Goal: Task Accomplishment & Management: Use online tool/utility

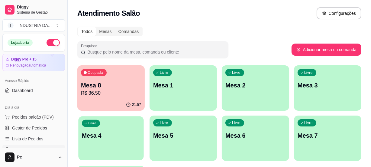
click at [97, 149] on div "Livre Mesa 4" at bounding box center [110, 134] width 65 height 37
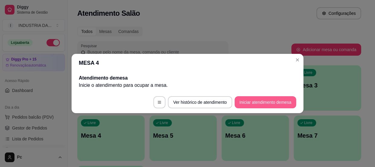
click at [266, 107] on button "Iniciar atendimento de mesa" at bounding box center [266, 102] width 62 height 12
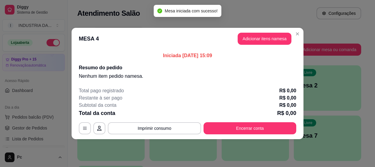
click at [257, 39] on button "Adicionar itens na mesa" at bounding box center [265, 39] width 54 height 12
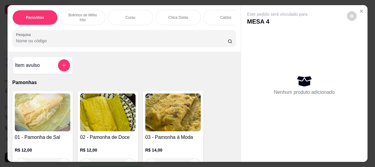
scroll to position [27, 0]
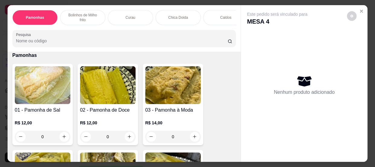
click at [53, 134] on input "0" at bounding box center [43, 136] width 34 height 12
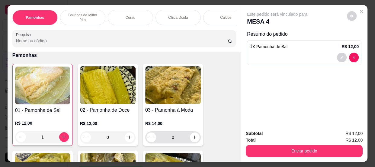
type input "1"
click at [178, 139] on input "0" at bounding box center [173, 137] width 34 height 12
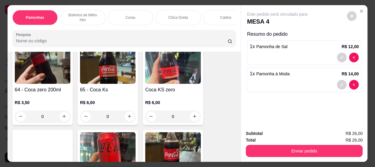
scroll to position [768, 0]
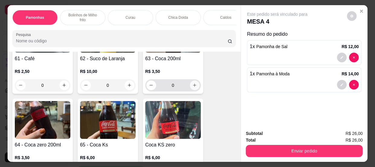
type input "1"
click at [194, 85] on icon "increase-product-quantity" at bounding box center [194, 85] width 5 height 5
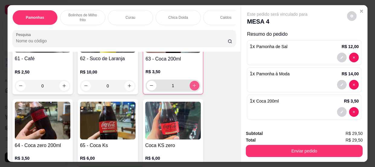
type input "1"
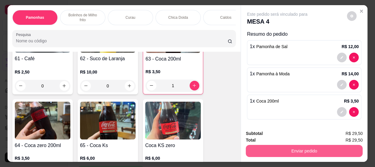
click at [286, 146] on button "Enviar pedido" at bounding box center [304, 151] width 117 height 12
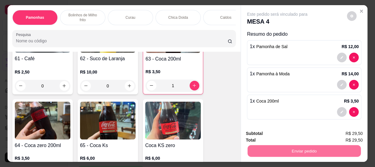
click at [350, 135] on button "Enviar pedido" at bounding box center [347, 133] width 34 height 11
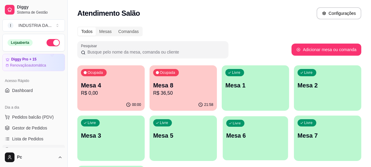
click at [247, 136] on p "Mesa 6" at bounding box center [255, 135] width 58 height 8
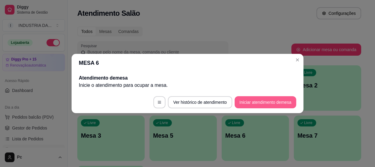
click at [251, 99] on button "Iniciar atendimento de mesa" at bounding box center [266, 102] width 62 height 12
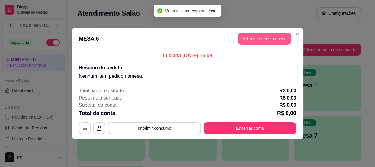
click at [258, 38] on button "Adicionar itens na mesa" at bounding box center [265, 39] width 54 height 12
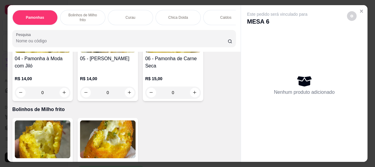
scroll to position [219, 0]
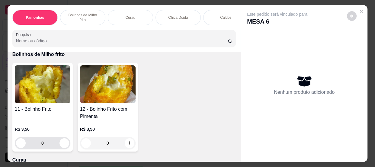
click at [44, 144] on input "0" at bounding box center [43, 143] width 34 height 12
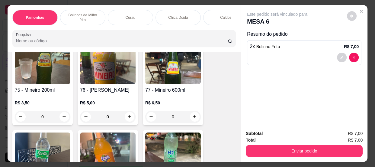
scroll to position [1235, 0]
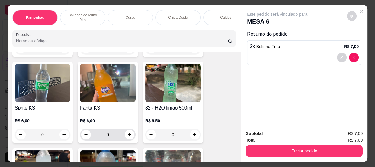
type input "2"
click at [113, 133] on input "0" at bounding box center [108, 134] width 34 height 12
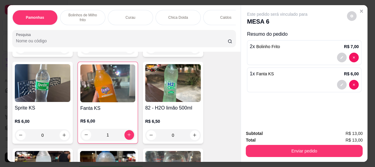
type input "1"
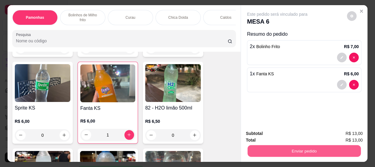
click at [309, 152] on button "Enviar pedido" at bounding box center [304, 151] width 113 height 12
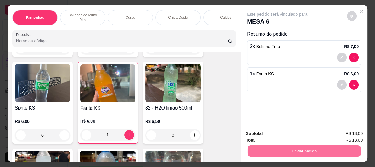
click at [339, 133] on button "Enviar pedido" at bounding box center [347, 133] width 34 height 11
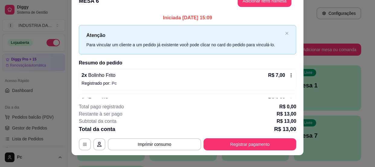
scroll to position [18, 0]
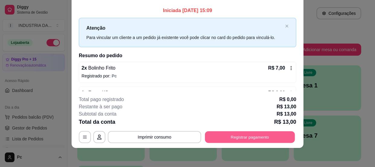
click at [238, 135] on button "Registrar pagamento" at bounding box center [250, 137] width 90 height 12
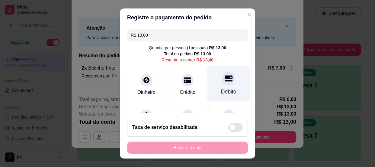
click at [228, 72] on div "Débito" at bounding box center [228, 83] width 43 height 35
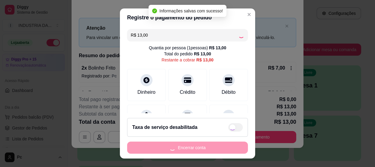
type input "R$ 0,00"
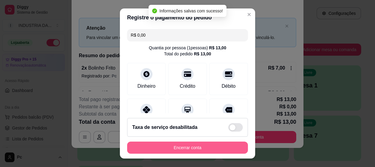
click at [207, 148] on button "Encerrar conta" at bounding box center [187, 147] width 121 height 12
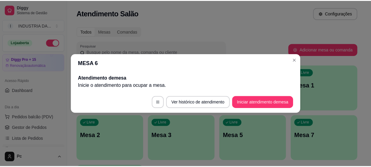
scroll to position [0, 0]
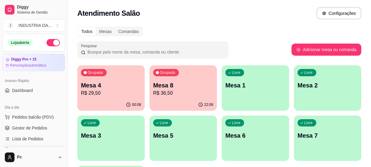
click at [92, 82] on p "Mesa 4" at bounding box center [111, 85] width 60 height 8
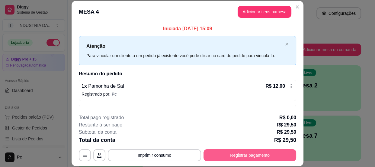
click at [229, 152] on button "Registrar pagamento" at bounding box center [249, 155] width 93 height 12
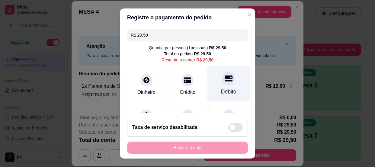
click at [221, 91] on div "Débito" at bounding box center [228, 92] width 15 height 8
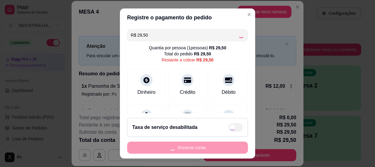
click at [202, 146] on div "Encerrar conta" at bounding box center [187, 147] width 121 height 12
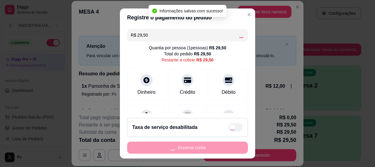
type input "R$ 0,00"
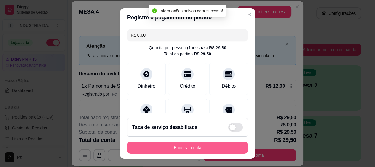
click at [202, 146] on button "Encerrar conta" at bounding box center [187, 147] width 121 height 12
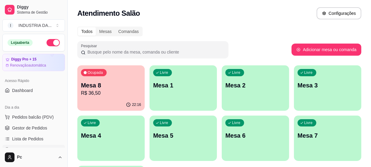
click at [123, 88] on p "Mesa 8" at bounding box center [111, 85] width 60 height 8
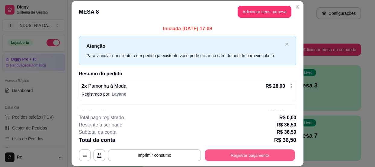
click at [241, 157] on button "Registrar pagamento" at bounding box center [250, 155] width 90 height 12
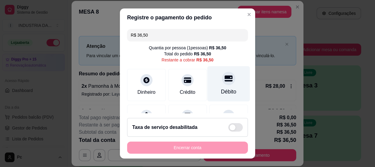
click at [223, 84] on div "Débito" at bounding box center [228, 83] width 43 height 35
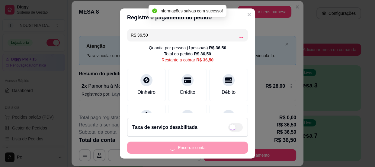
click at [195, 146] on div "Encerrar conta" at bounding box center [187, 147] width 121 height 12
type input "R$ 0,00"
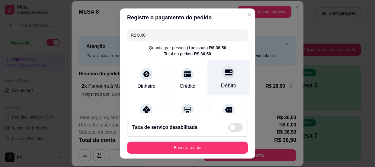
click at [222, 76] on div at bounding box center [228, 72] width 13 height 13
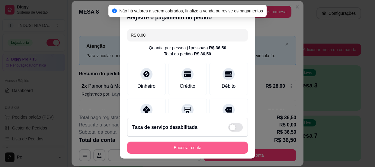
click at [180, 139] on footer "Taxa de serviço desabilitada Encerrar conta" at bounding box center [187, 135] width 135 height 45
click at [187, 148] on button "Encerrar conta" at bounding box center [187, 148] width 117 height 12
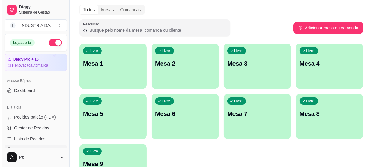
scroll to position [27, 0]
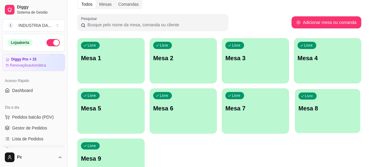
click at [331, 110] on p "Mesa 8" at bounding box center [327, 108] width 58 height 8
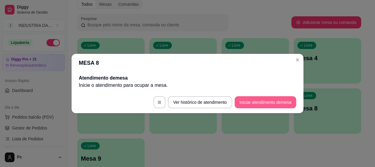
click at [275, 97] on button "Iniciar atendimento de mesa" at bounding box center [266, 102] width 62 height 12
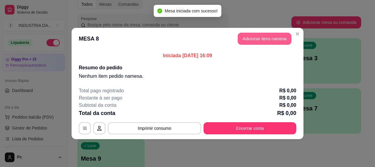
click at [265, 38] on button "Adicionar itens na mesa" at bounding box center [265, 39] width 54 height 12
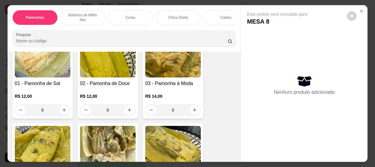
scroll to position [55, 0]
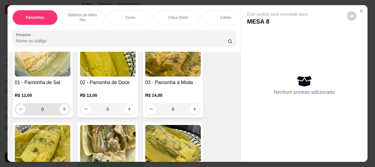
click at [52, 109] on input "0" at bounding box center [43, 109] width 34 height 12
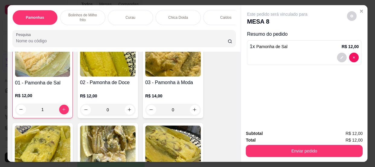
scroll to position [55, 0]
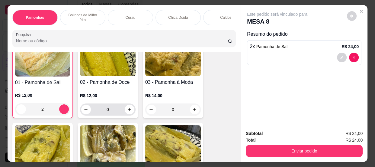
type input "2"
click at [121, 108] on input "0" at bounding box center [108, 109] width 34 height 12
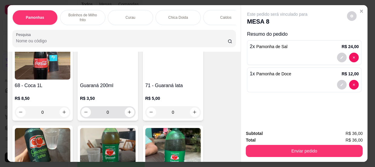
scroll to position [988, 0]
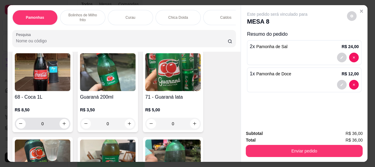
type input "1"
click at [45, 128] on input "0" at bounding box center [43, 123] width 34 height 12
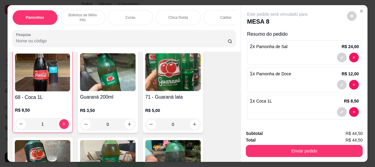
scroll to position [988, 0]
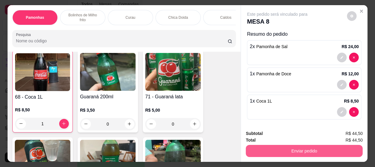
type input "1"
click at [307, 149] on button "Enviar pedido" at bounding box center [304, 151] width 117 height 12
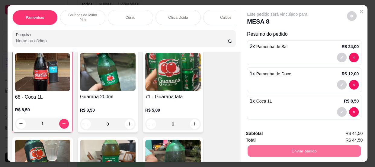
click at [340, 135] on button "Enviar pedido" at bounding box center [347, 133] width 33 height 11
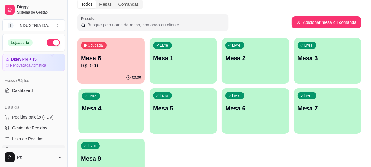
click at [114, 97] on div "Livre Mesa 4" at bounding box center [110, 107] width 65 height 37
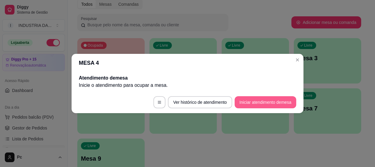
click at [246, 101] on button "Iniciar atendimento de mesa" at bounding box center [266, 102] width 62 height 12
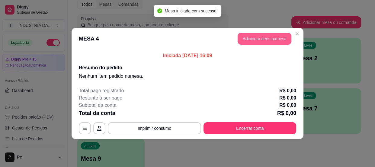
click at [250, 41] on button "Adicionar itens na mesa" at bounding box center [265, 39] width 54 height 12
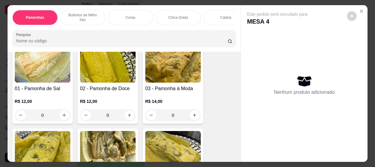
scroll to position [55, 0]
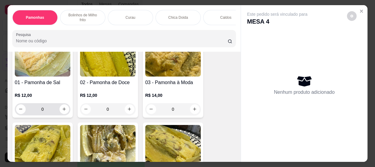
click at [51, 110] on input "0" at bounding box center [43, 109] width 34 height 12
click at [113, 108] on input "0" at bounding box center [108, 109] width 34 height 12
click at [184, 109] on input "0" at bounding box center [173, 109] width 34 height 12
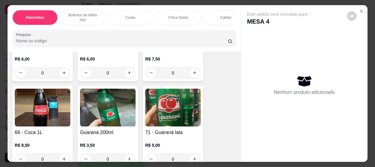
scroll to position [1015, 0]
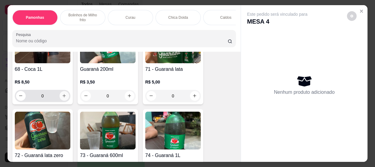
click at [62, 100] on button "increase-product-quantity" at bounding box center [64, 96] width 10 height 10
type input "1"
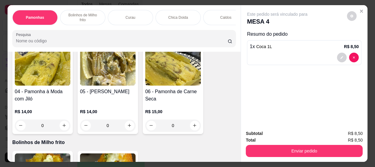
scroll to position [110, 0]
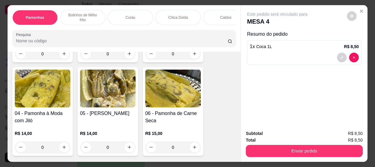
click at [47, 147] on input "0" at bounding box center [43, 147] width 34 height 12
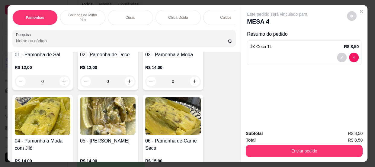
click at [177, 83] on input "0" at bounding box center [173, 81] width 34 height 12
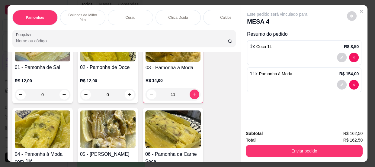
scroll to position [110, 0]
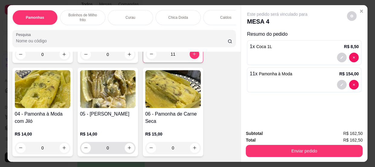
type input "11"
click at [107, 147] on input "0" at bounding box center [108, 148] width 34 height 12
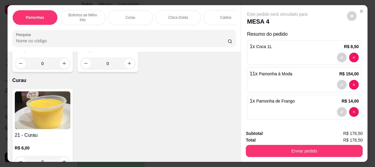
scroll to position [247, 0]
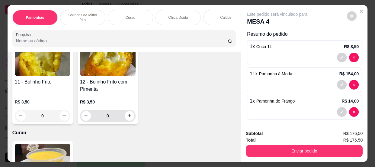
type input "1"
click at [111, 118] on input "0" at bounding box center [108, 116] width 34 height 12
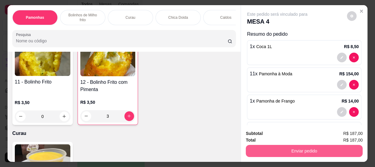
type input "3"
click at [269, 148] on button "Enviar pedido" at bounding box center [304, 151] width 117 height 12
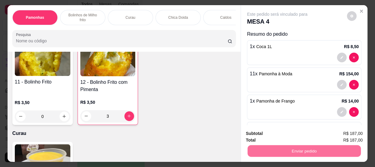
click at [353, 131] on button "Enviar pedido" at bounding box center [347, 133] width 33 height 11
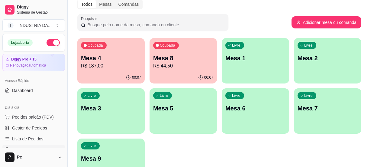
click at [184, 68] on p "R$ 44,50" at bounding box center [183, 65] width 60 height 7
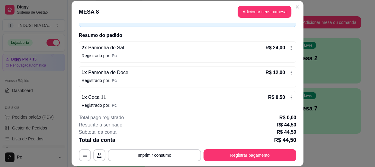
scroll to position [43, 0]
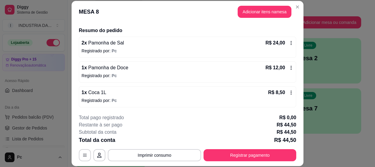
click at [253, 154] on button "Registrar pagamento" at bounding box center [249, 155] width 93 height 12
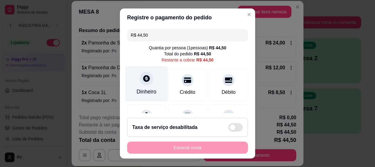
click at [144, 84] on div at bounding box center [146, 78] width 13 height 13
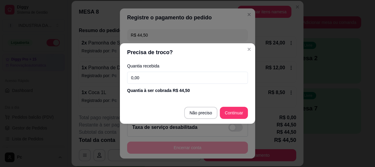
click at [162, 82] on input "0,00" at bounding box center [187, 78] width 121 height 12
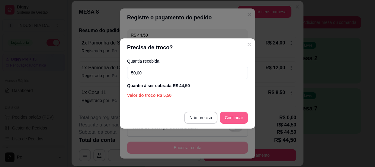
type input "50,00"
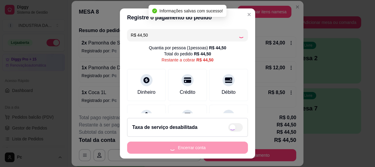
type input "R$ 0,00"
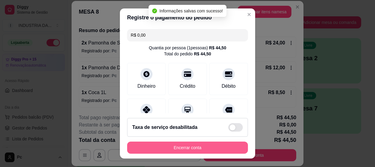
click at [224, 148] on button "Encerrar conta" at bounding box center [187, 147] width 121 height 12
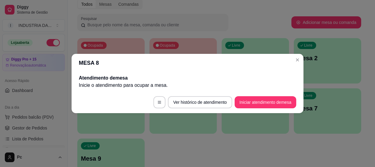
scroll to position [0, 0]
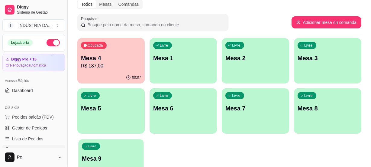
click at [93, 152] on div "Livre Mesa 9" at bounding box center [110, 157] width 65 height 37
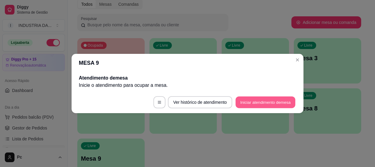
click at [256, 101] on button "Iniciar atendimento de mesa" at bounding box center [265, 102] width 60 height 12
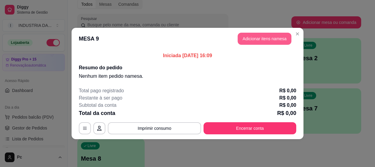
click at [258, 37] on button "Adicionar itens na mesa" at bounding box center [265, 39] width 54 height 12
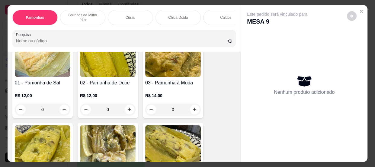
scroll to position [55, 0]
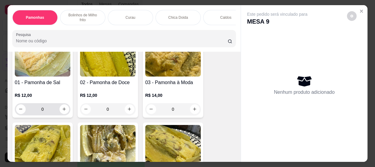
click at [47, 111] on input "0" at bounding box center [43, 109] width 34 height 12
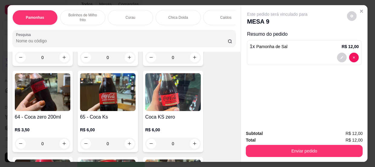
scroll to position [906, 0]
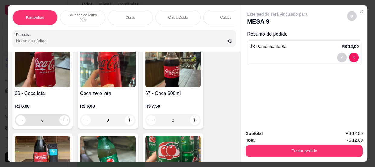
type input "1"
click at [43, 122] on input "0" at bounding box center [43, 120] width 34 height 12
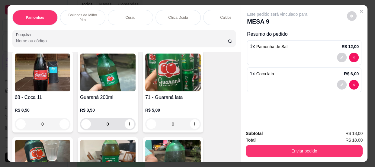
scroll to position [1043, 0]
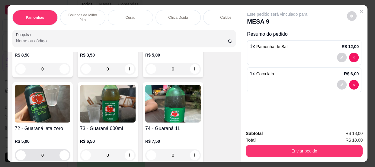
type input "1"
click at [45, 156] on input "0" at bounding box center [43, 155] width 34 height 12
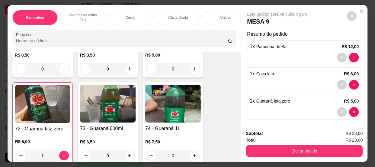
type input "1"
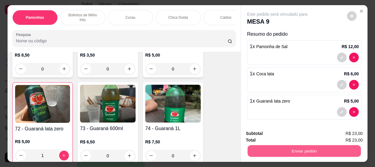
click at [318, 151] on button "Enviar pedido" at bounding box center [304, 151] width 113 height 12
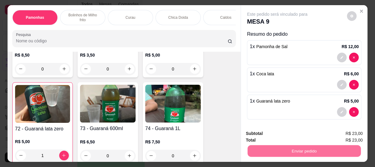
click at [349, 133] on button "Enviar pedido" at bounding box center [347, 133] width 33 height 11
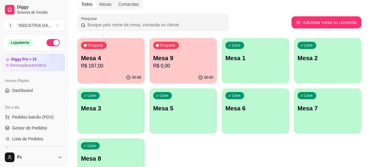
click at [311, 111] on p "Mesa 7" at bounding box center [327, 108] width 60 height 8
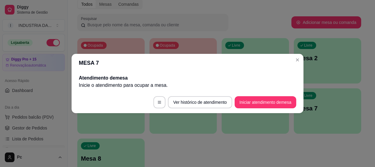
click at [272, 108] on button "Iniciar atendimento de mesa" at bounding box center [266, 102] width 62 height 12
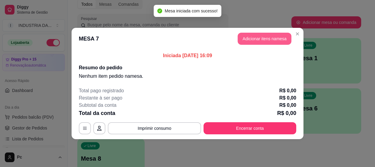
click at [256, 37] on button "Adicionar itens na mesa" at bounding box center [265, 39] width 54 height 12
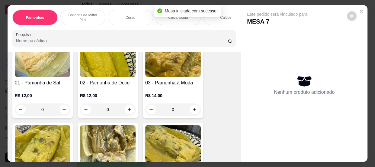
scroll to position [55, 0]
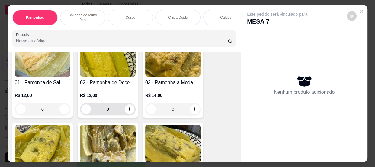
click at [109, 112] on input "0" at bounding box center [108, 109] width 34 height 12
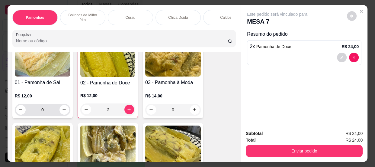
type input "2"
click at [49, 111] on input "0" at bounding box center [43, 110] width 34 height 12
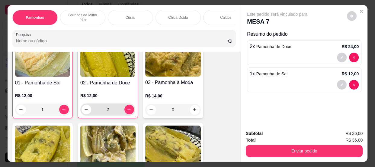
scroll to position [55, 0]
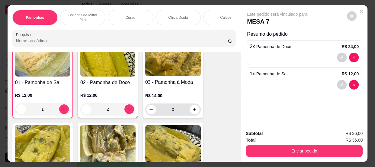
type input "1"
click at [178, 110] on input "0" at bounding box center [173, 109] width 34 height 12
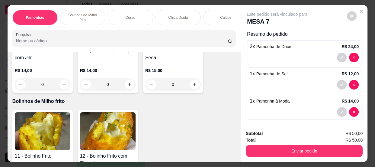
scroll to position [247, 0]
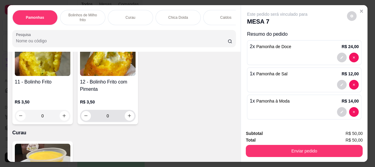
type input "1"
click at [111, 119] on input "0" at bounding box center [108, 116] width 34 height 12
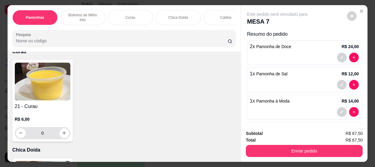
scroll to position [329, 0]
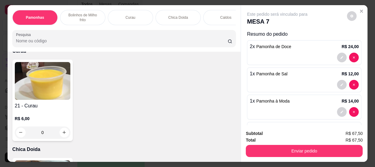
type input "5"
click at [45, 134] on input "0" at bounding box center [43, 132] width 34 height 12
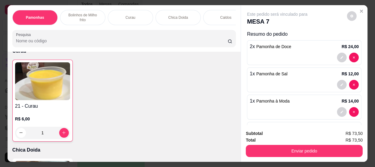
type input "1"
click at [309, 146] on button "Enviar pedido" at bounding box center [304, 151] width 117 height 12
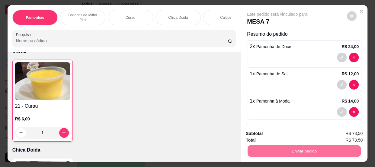
click at [346, 131] on button "Enviar pedido" at bounding box center [347, 133] width 33 height 11
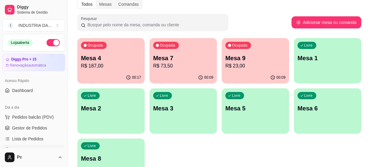
click at [101, 54] on p "Mesa 4" at bounding box center [111, 58] width 60 height 8
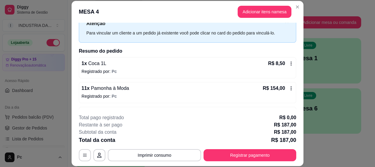
scroll to position [55, 0]
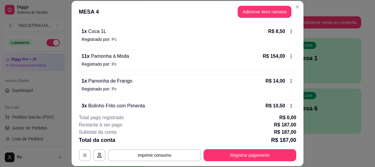
click at [289, 54] on icon at bounding box center [291, 56] width 5 height 5
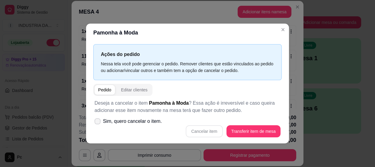
click at [119, 121] on span "Sim, quero cancelar o item." at bounding box center [132, 120] width 59 height 7
click at [98, 122] on input "Sim, quero cancelar o item." at bounding box center [96, 124] width 4 height 4
checkbox input "true"
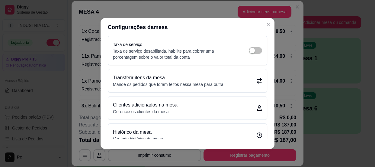
scroll to position [37, 0]
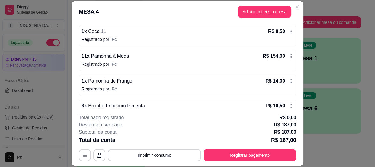
click at [289, 54] on icon at bounding box center [291, 56] width 5 height 5
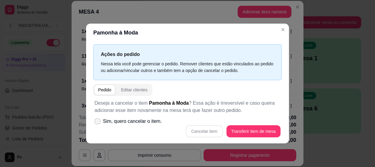
click at [118, 119] on span "Sim, quero cancelar o item." at bounding box center [132, 120] width 59 height 7
click at [98, 122] on input "Sim, quero cancelar o item." at bounding box center [96, 124] width 4 height 4
checkbox input "true"
click at [203, 130] on button "Cancelar item" at bounding box center [204, 131] width 36 height 12
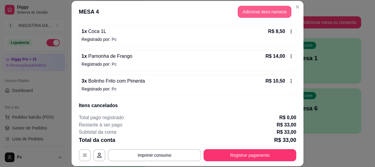
click at [275, 9] on button "Adicionar itens na mesa" at bounding box center [265, 12] width 54 height 12
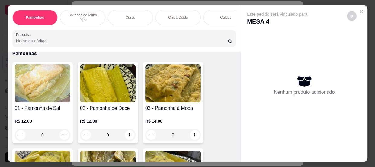
scroll to position [55, 0]
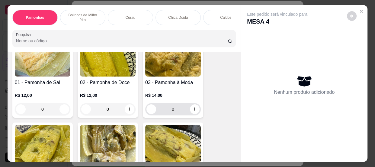
click at [178, 115] on input "0" at bounding box center [173, 109] width 34 height 12
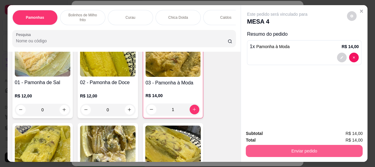
type input "1"
click at [320, 151] on button "Enviar pedido" at bounding box center [304, 151] width 117 height 12
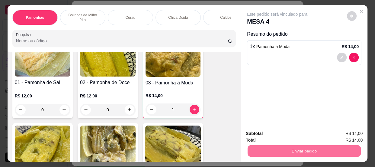
click at [345, 135] on button "Enviar pedido" at bounding box center [347, 133] width 33 height 11
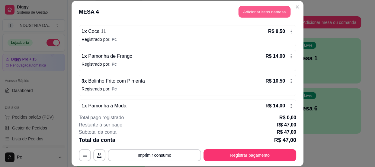
click at [248, 9] on button "Adicionar itens na mesa" at bounding box center [264, 12] width 52 height 12
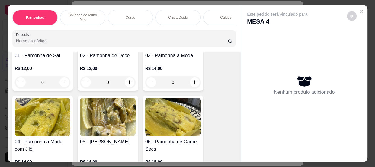
scroll to position [27, 0]
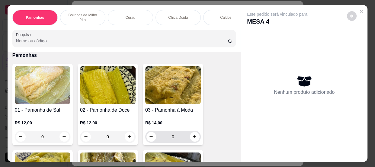
click at [174, 142] on input "0" at bounding box center [173, 136] width 34 height 12
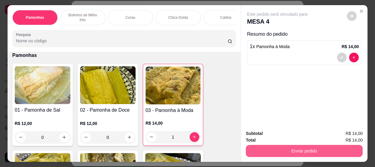
type input "1"
click at [283, 146] on button "Enviar pedido" at bounding box center [304, 151] width 117 height 12
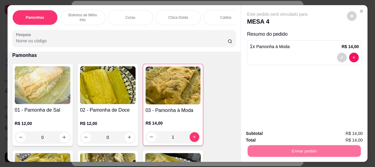
click at [346, 130] on button "Enviar pedido" at bounding box center [347, 133] width 34 height 11
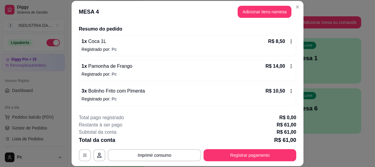
scroll to position [18, 0]
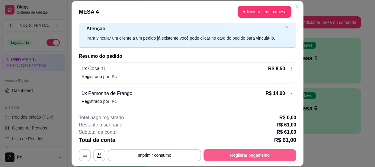
click at [256, 154] on button "Registrar pagamento" at bounding box center [249, 155] width 93 height 12
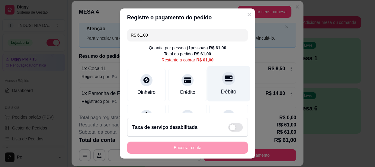
click at [227, 83] on div "Débito" at bounding box center [228, 83] width 43 height 35
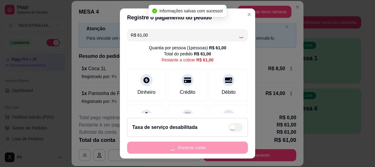
type input "R$ 0,00"
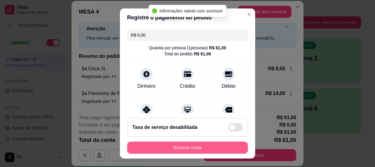
click at [209, 147] on button "Encerrar conta" at bounding box center [187, 147] width 121 height 12
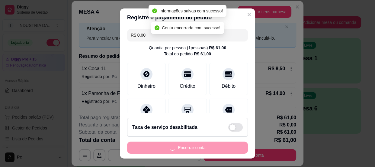
scroll to position [0, 0]
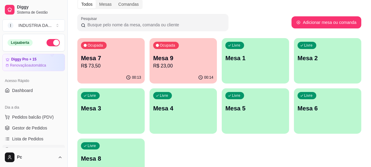
click at [184, 67] on p "R$ 23,00" at bounding box center [183, 65] width 60 height 7
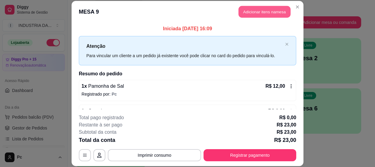
click at [258, 14] on button "Adicionar itens na mesa" at bounding box center [264, 12] width 52 height 12
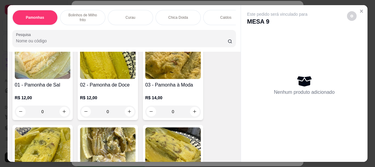
scroll to position [55, 0]
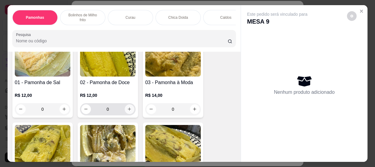
click at [130, 108] on button "increase-product-quantity" at bounding box center [130, 109] width 10 height 10
type input "1"
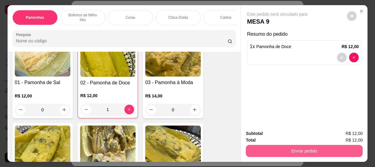
click at [298, 152] on button "Enviar pedido" at bounding box center [304, 151] width 117 height 12
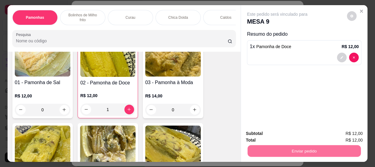
click at [353, 132] on button "Enviar pedido" at bounding box center [347, 133] width 33 height 11
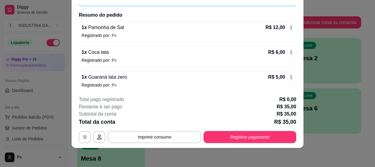
scroll to position [68, 0]
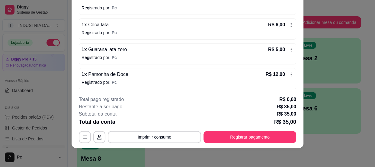
click at [254, 127] on div "**********" at bounding box center [187, 119] width 217 height 47
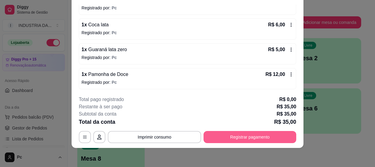
click at [258, 134] on button "Registrar pagamento" at bounding box center [249, 137] width 93 height 12
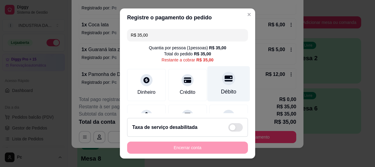
click at [215, 67] on div "Débito" at bounding box center [228, 83] width 43 height 35
click at [225, 75] on div at bounding box center [228, 78] width 13 height 13
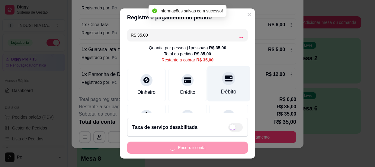
type input "R$ 0,00"
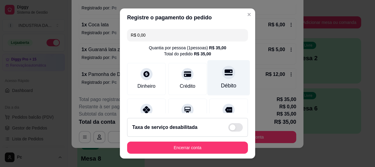
click at [227, 75] on div "Débito" at bounding box center [228, 77] width 43 height 35
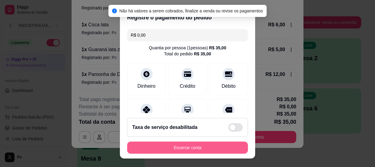
click at [194, 148] on button "Encerrar conta" at bounding box center [187, 147] width 121 height 12
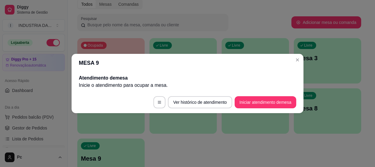
scroll to position [0, 0]
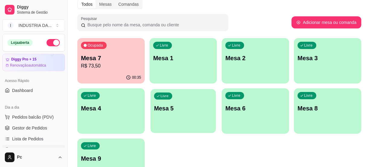
click at [183, 109] on p "Mesa 5" at bounding box center [183, 108] width 58 height 8
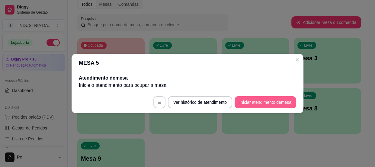
click at [284, 99] on button "Iniciar atendimento de mesa" at bounding box center [266, 102] width 62 height 12
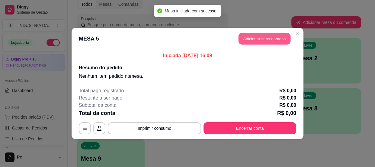
click at [263, 39] on button "Adicionar itens na mesa" at bounding box center [264, 39] width 52 height 12
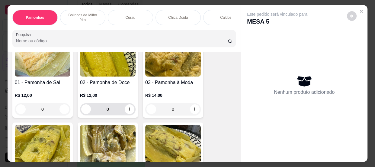
scroll to position [82, 0]
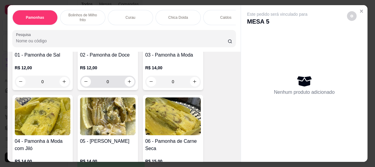
click at [118, 81] on input "0" at bounding box center [108, 81] width 34 height 12
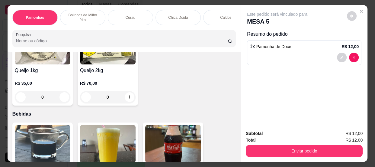
scroll to position [768, 0]
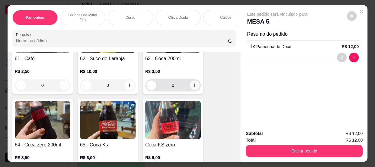
type input "1"
click at [196, 88] on button "increase-product-quantity" at bounding box center [194, 84] width 9 height 9
type input "1"
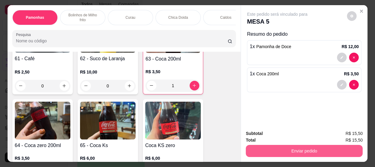
click at [297, 145] on button "Enviar pedido" at bounding box center [304, 151] width 117 height 12
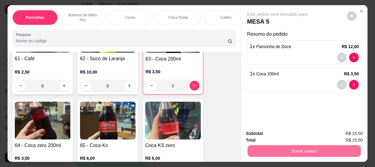
click at [359, 133] on button "Enviar pedido" at bounding box center [347, 133] width 33 height 11
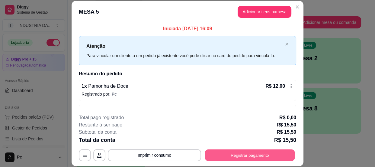
click at [232, 159] on button "Registrar pagamento" at bounding box center [250, 155] width 90 height 12
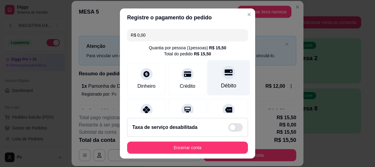
type input "R$ 0,00"
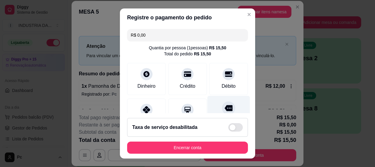
drag, startPoint x: 221, startPoint y: 78, endPoint x: 232, endPoint y: 103, distance: 27.7
click at [220, 78] on div "Débito" at bounding box center [228, 79] width 39 height 32
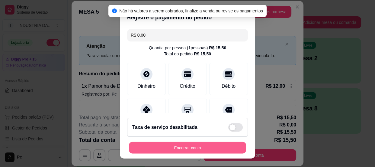
click at [211, 145] on button "Encerrar conta" at bounding box center [187, 148] width 117 height 12
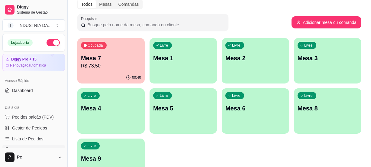
click at [105, 55] on p "Mesa 7" at bounding box center [111, 58] width 60 height 8
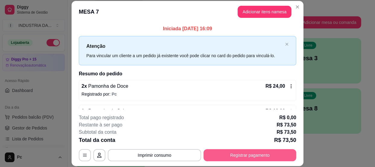
click at [240, 152] on button "Registrar pagamento" at bounding box center [249, 155] width 93 height 12
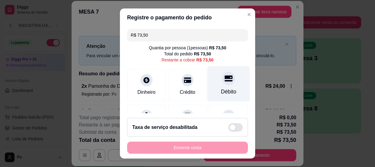
click at [225, 79] on icon at bounding box center [229, 78] width 8 height 8
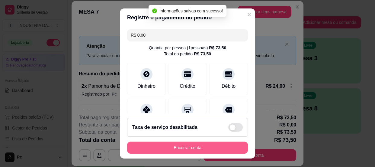
type input "R$ 0,00"
click at [196, 146] on button "Encerrar conta" at bounding box center [187, 147] width 121 height 12
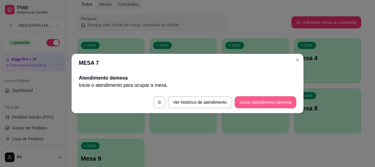
click at [280, 100] on button "Iniciar atendimento de mesa" at bounding box center [266, 102] width 62 height 12
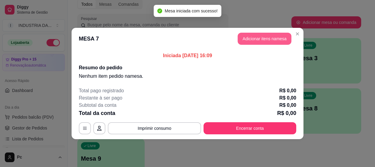
click at [275, 34] on button "Adicionar itens na mesa" at bounding box center [265, 39] width 54 height 12
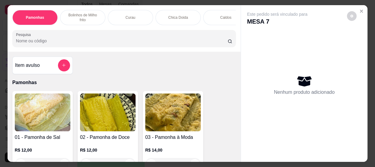
scroll to position [55, 0]
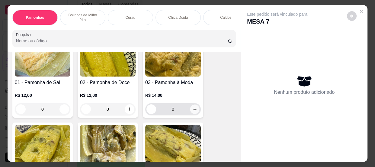
click at [196, 110] on button "increase-product-quantity" at bounding box center [194, 108] width 9 height 9
type input "1"
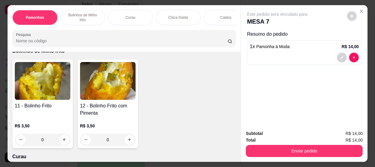
scroll to position [274, 0]
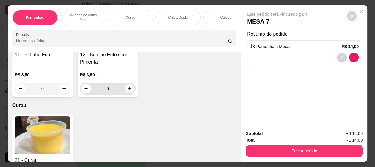
click at [127, 91] on icon "increase-product-quantity" at bounding box center [129, 88] width 5 height 5
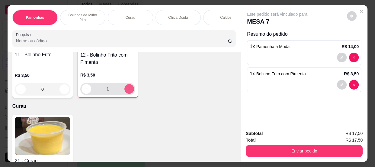
type input "1"
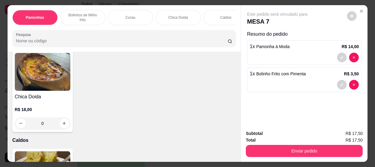
scroll to position [466, 0]
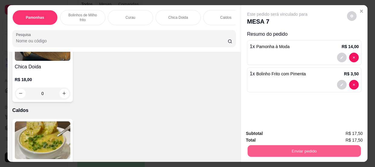
click at [305, 145] on button "Enviar pedido" at bounding box center [304, 151] width 113 height 12
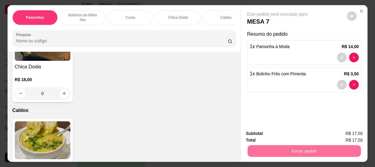
click at [347, 133] on button "Enviar pedido" at bounding box center [347, 133] width 33 height 11
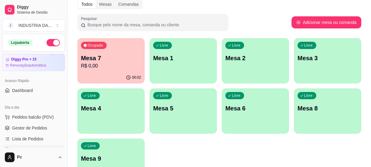
click at [271, 66] on div "Livre Mesa 2" at bounding box center [255, 57] width 67 height 38
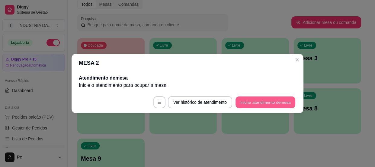
click at [269, 100] on button "Iniciar atendimento de mesa" at bounding box center [265, 102] width 60 height 12
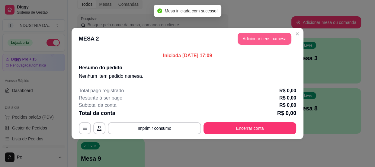
click at [254, 37] on button "Adicionar itens na mesa" at bounding box center [265, 39] width 54 height 12
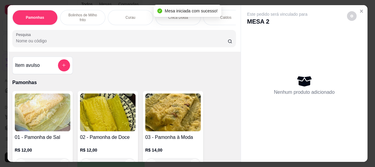
scroll to position [27, 0]
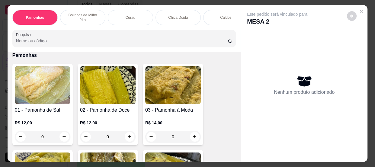
click at [180, 138] on input "0" at bounding box center [173, 136] width 34 height 12
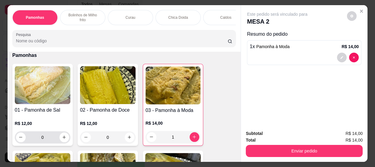
type input "1"
click at [47, 139] on input "0" at bounding box center [43, 137] width 34 height 12
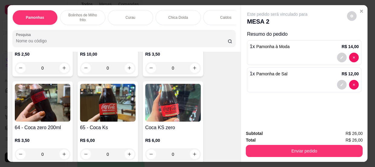
scroll to position [796, 0]
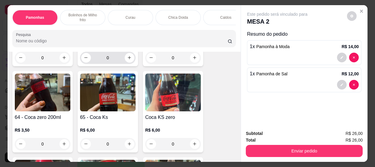
type input "1"
click at [115, 57] on input "0" at bounding box center [108, 58] width 34 height 12
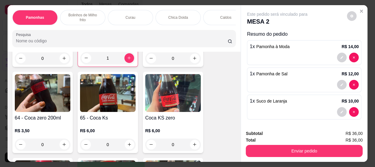
scroll to position [796, 0]
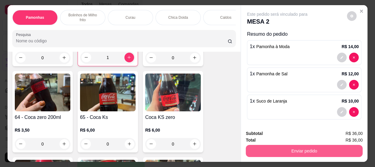
type input "1"
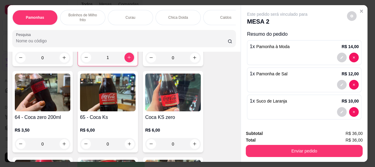
click at [296, 143] on div "Enviar pedido" at bounding box center [304, 150] width 117 height 14
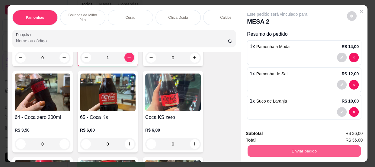
click at [301, 152] on button "Enviar pedido" at bounding box center [304, 151] width 113 height 12
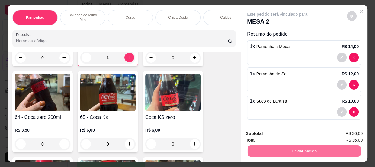
click at [344, 133] on button "Enviar pedido" at bounding box center [347, 133] width 34 height 11
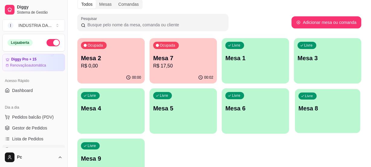
click at [324, 110] on p "Mesa 8" at bounding box center [327, 108] width 58 height 8
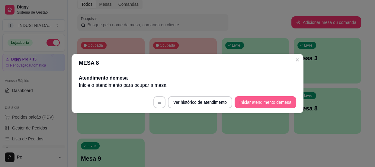
click at [269, 101] on button "Iniciar atendimento de mesa" at bounding box center [266, 102] width 62 height 12
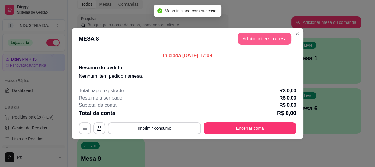
click at [251, 37] on button "Adicionar itens na mesa" at bounding box center [265, 39] width 54 height 12
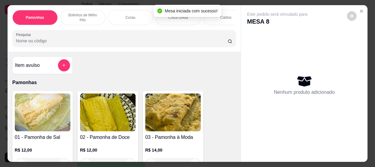
scroll to position [55, 0]
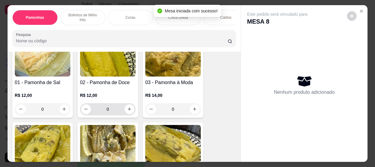
click at [109, 109] on input "0" at bounding box center [108, 109] width 34 height 12
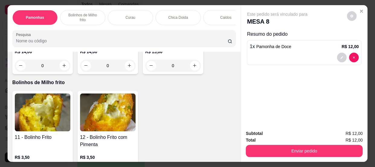
scroll to position [247, 0]
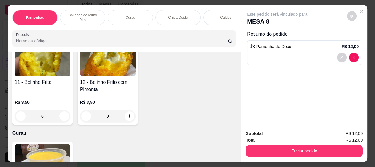
type input "1"
click at [111, 117] on input "0" at bounding box center [108, 116] width 34 height 12
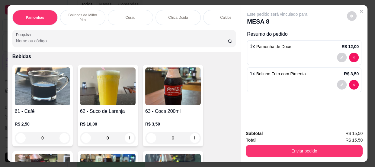
scroll to position [768, 0]
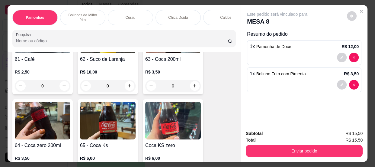
type input "1"
click at [50, 84] on input "0" at bounding box center [43, 86] width 34 height 12
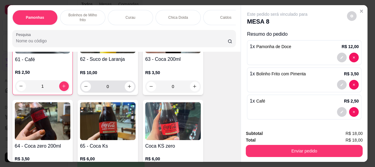
scroll to position [769, 0]
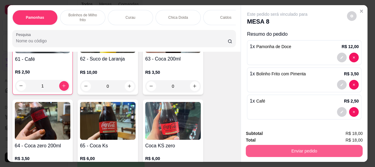
type input "1"
click at [278, 149] on button "Enviar pedido" at bounding box center [304, 151] width 117 height 12
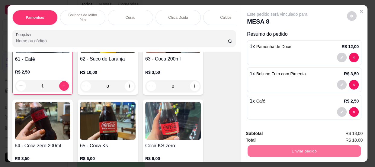
click at [350, 128] on button "Enviar pedido" at bounding box center [347, 133] width 34 height 11
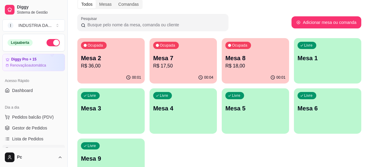
click at [178, 69] on p "R$ 17,50" at bounding box center [183, 65] width 60 height 7
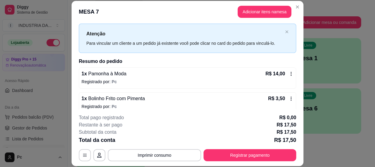
scroll to position [18, 0]
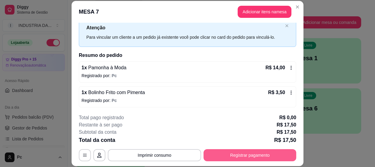
click at [238, 154] on button "Registrar pagamento" at bounding box center [249, 155] width 93 height 12
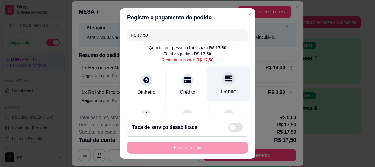
click at [224, 85] on div "Débito" at bounding box center [228, 83] width 43 height 35
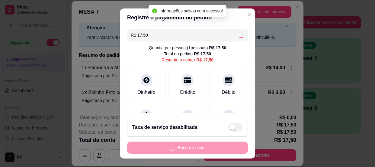
type input "R$ 0,00"
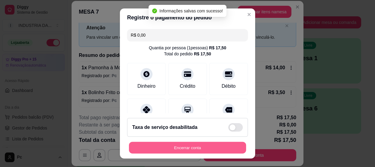
click at [211, 149] on button "Encerrar conta" at bounding box center [187, 148] width 117 height 12
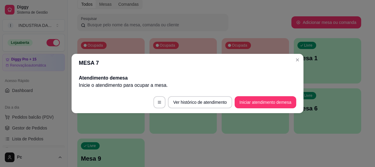
scroll to position [0, 0]
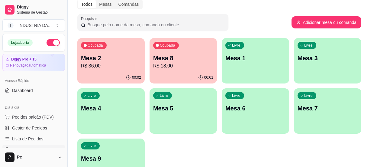
click at [119, 68] on p "R$ 36,00" at bounding box center [111, 65] width 60 height 7
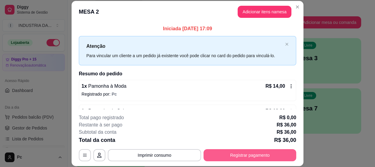
click at [230, 153] on button "Registrar pagamento" at bounding box center [249, 155] width 93 height 12
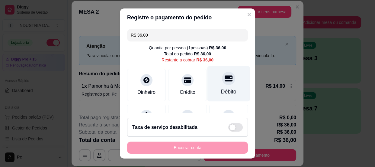
click at [222, 82] on div at bounding box center [228, 78] width 13 height 13
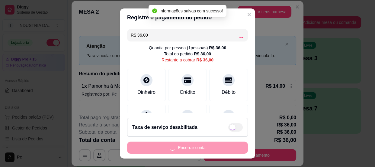
type input "R$ 0,00"
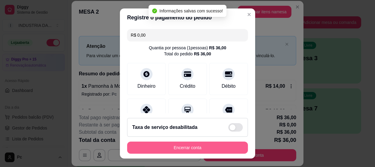
click at [184, 147] on button "Encerrar conta" at bounding box center [187, 147] width 121 height 12
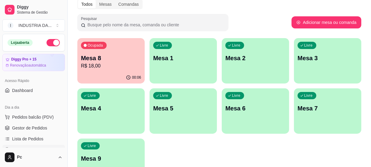
click at [244, 103] on div "Livre Mesa 6" at bounding box center [255, 107] width 67 height 38
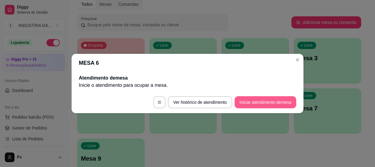
click at [282, 100] on button "Iniciar atendimento de mesa" at bounding box center [266, 102] width 62 height 12
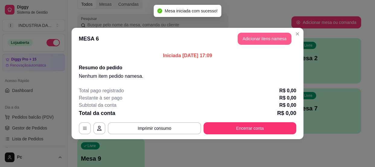
click at [265, 34] on button "Adicionar itens na mesa" at bounding box center [265, 39] width 54 height 12
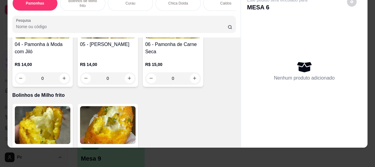
scroll to position [247, 0]
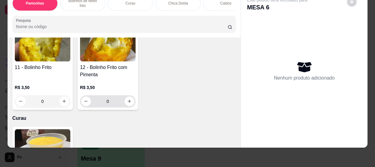
click at [115, 102] on input "0" at bounding box center [108, 101] width 34 height 12
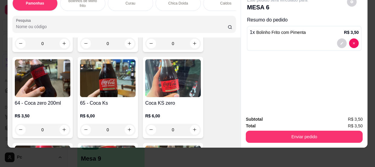
scroll to position [741, 0]
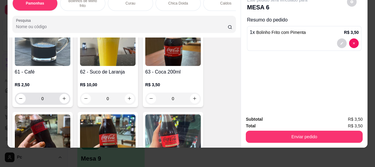
type input "1"
click at [45, 98] on input "0" at bounding box center [43, 98] width 34 height 12
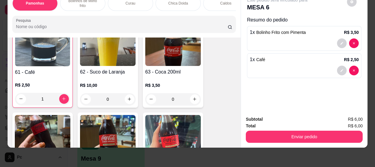
scroll to position [741, 0]
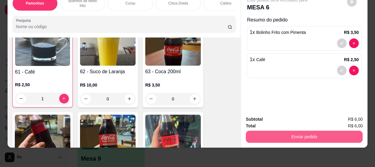
type input "1"
click at [290, 133] on button "Enviar pedido" at bounding box center [304, 136] width 117 height 12
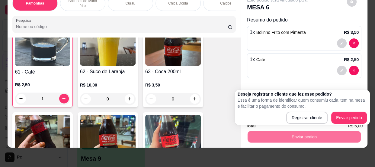
click at [329, 115] on div "Registrar cliente Enviar pedido" at bounding box center [302, 117] width 129 height 12
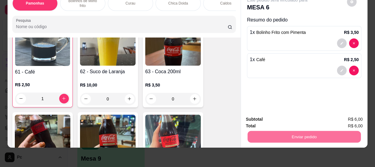
click at [353, 118] on button "Enviar pedido" at bounding box center [347, 117] width 34 height 11
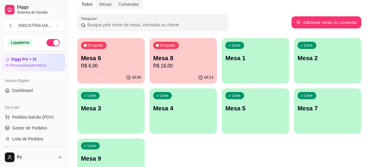
click at [134, 155] on p "Mesa 9" at bounding box center [111, 158] width 60 height 8
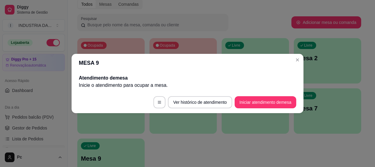
click at [271, 100] on button "Iniciar atendimento de mesa" at bounding box center [266, 102] width 62 height 12
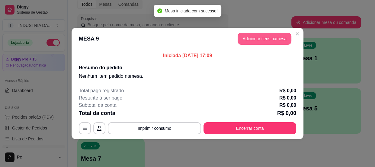
click at [244, 41] on button "Adicionar itens na mesa" at bounding box center [265, 39] width 54 height 12
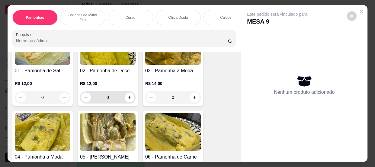
scroll to position [110, 0]
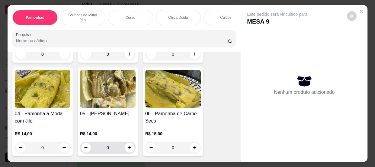
click at [109, 149] on input "0" at bounding box center [108, 147] width 34 height 12
click at [131, 149] on button "increase-product-quantity" at bounding box center [130, 147] width 10 height 10
type input "1"
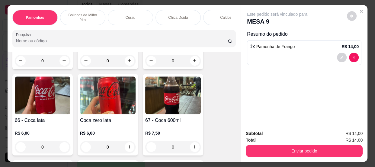
scroll to position [933, 0]
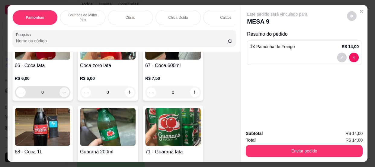
click at [61, 96] on button "increase-product-quantity" at bounding box center [64, 92] width 10 height 10
type input "1"
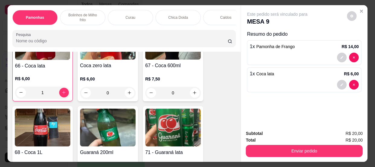
scroll to position [933, 0]
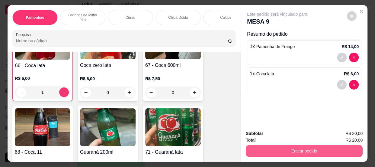
click at [258, 145] on button "Enviar pedido" at bounding box center [304, 151] width 117 height 12
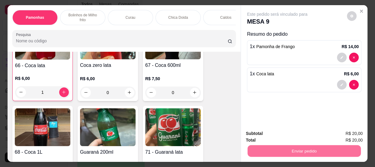
click at [341, 129] on button "Enviar pedido" at bounding box center [347, 133] width 34 height 11
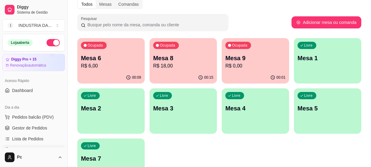
click at [188, 66] on p "R$ 18,00" at bounding box center [183, 65] width 60 height 7
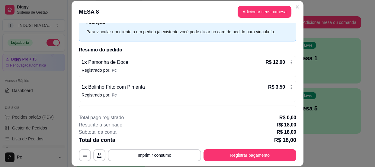
scroll to position [43, 0]
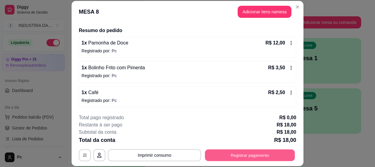
click at [239, 157] on button "Registrar pagamento" at bounding box center [250, 155] width 90 height 12
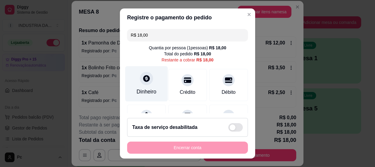
click at [138, 84] on div "Dinheiro" at bounding box center [146, 83] width 43 height 35
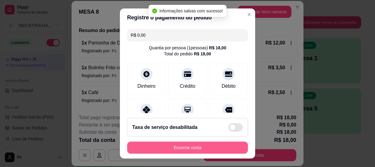
type input "R$ 0,00"
click at [208, 147] on button "Encerrar conta" at bounding box center [187, 147] width 121 height 12
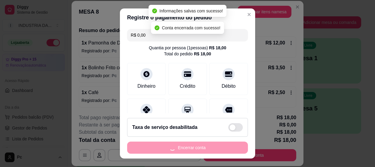
scroll to position [0, 0]
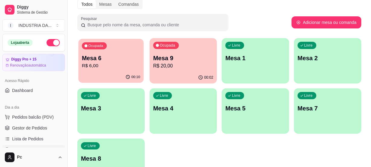
click at [121, 63] on p "R$ 6,00" at bounding box center [111, 65] width 58 height 7
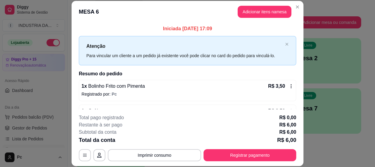
scroll to position [18, 0]
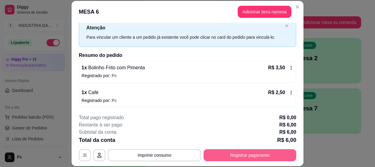
click at [251, 155] on button "Registrar pagamento" at bounding box center [249, 155] width 93 height 12
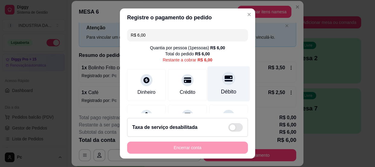
click at [221, 89] on div "Débito" at bounding box center [228, 92] width 15 height 8
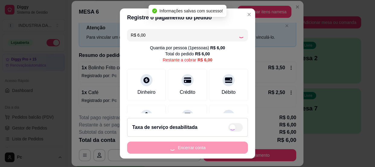
type input "R$ 0,00"
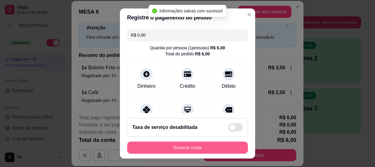
click at [208, 149] on button "Encerrar conta" at bounding box center [187, 147] width 121 height 12
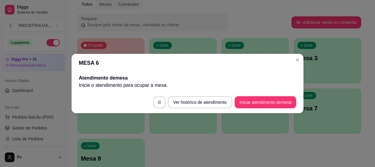
scroll to position [0, 0]
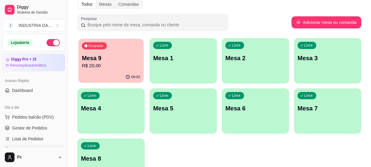
click at [115, 72] on div "00:02" at bounding box center [110, 76] width 65 height 11
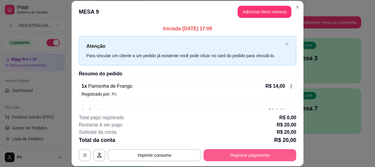
click at [229, 151] on button "Registrar pagamento" at bounding box center [249, 155] width 93 height 12
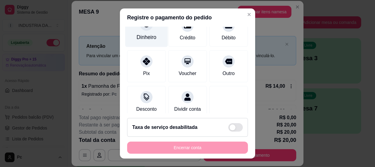
scroll to position [55, 0]
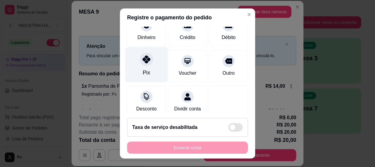
click at [142, 64] on div at bounding box center [146, 59] width 13 height 13
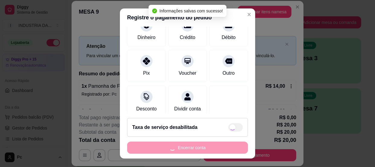
type input "R$ 0,00"
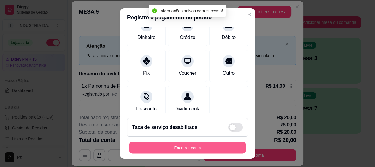
click at [197, 150] on button "Encerrar conta" at bounding box center [187, 148] width 117 height 12
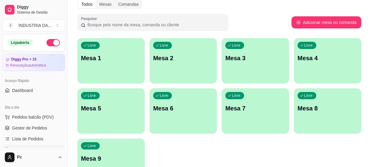
click at [114, 104] on p "Mesa 5" at bounding box center [111, 108] width 60 height 8
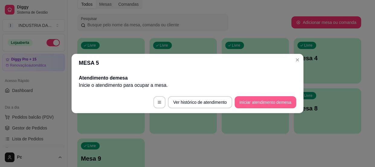
click at [267, 102] on button "Iniciar atendimento de mesa" at bounding box center [266, 102] width 62 height 12
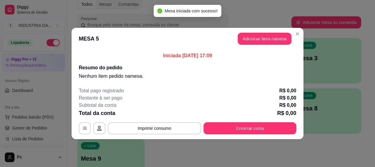
click at [248, 39] on button "Adicionar itens na mesa" at bounding box center [265, 39] width 54 height 12
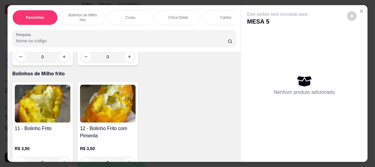
scroll to position [247, 0]
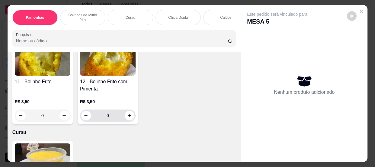
click at [113, 115] on input "0" at bounding box center [108, 115] width 34 height 12
click at [45, 115] on input "0" at bounding box center [43, 115] width 34 height 12
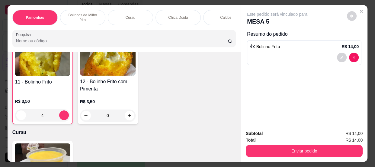
scroll to position [247, 0]
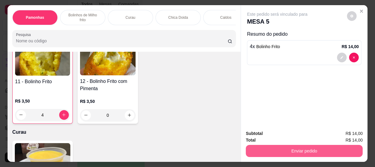
type input "4"
click at [312, 146] on button "Enviar pedido" at bounding box center [304, 151] width 117 height 12
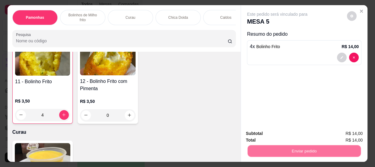
click at [342, 131] on button "Enviar pedido" at bounding box center [347, 133] width 34 height 11
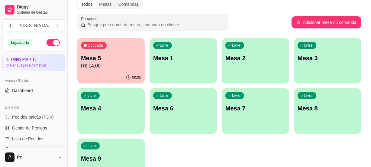
click at [247, 115] on div "Livre Mesa 7" at bounding box center [255, 107] width 67 height 38
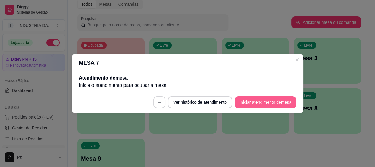
click at [280, 103] on button "Iniciar atendimento de mesa" at bounding box center [266, 102] width 62 height 12
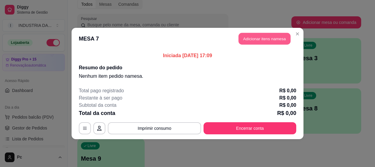
click at [254, 33] on button "Adicionar itens na mesa" at bounding box center [264, 39] width 52 height 12
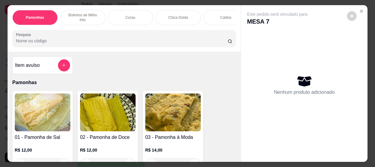
scroll to position [82, 0]
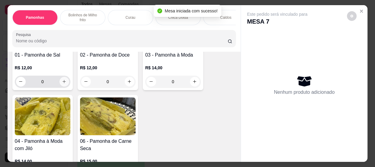
click at [59, 83] on button "increase-product-quantity" at bounding box center [64, 82] width 10 height 10
type input "1"
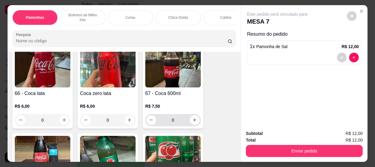
scroll to position [960, 0]
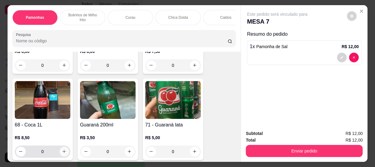
click at [60, 150] on button "increase-product-quantity" at bounding box center [64, 151] width 10 height 10
type input "1"
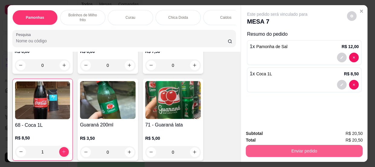
click at [273, 150] on button "Enviar pedido" at bounding box center [304, 151] width 117 height 12
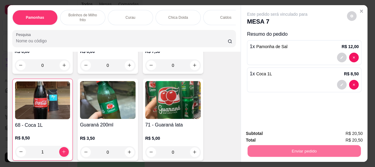
click at [353, 134] on button "Enviar pedido" at bounding box center [347, 133] width 33 height 11
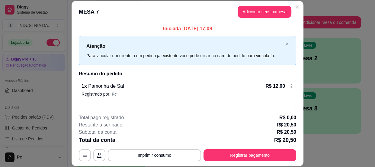
click at [248, 18] on button "Adicionar itens na mesa" at bounding box center [265, 12] width 54 height 12
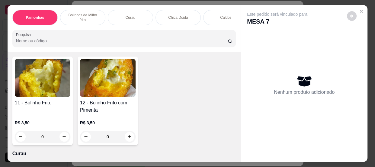
scroll to position [274, 0]
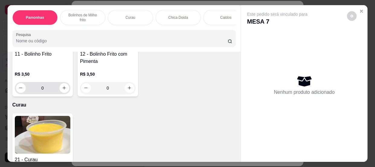
click at [52, 91] on input "0" at bounding box center [43, 88] width 34 height 12
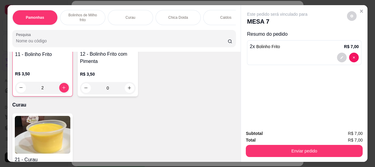
scroll to position [275, 0]
type input "2"
click at [320, 146] on button "Enviar pedido" at bounding box center [304, 151] width 117 height 12
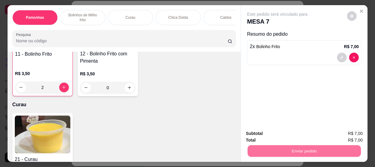
click at [339, 132] on button "Enviar pedido" at bounding box center [347, 133] width 34 height 11
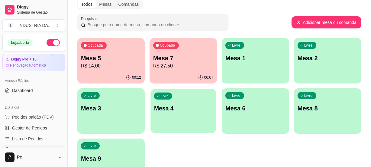
click at [192, 104] on p "Mesa 4" at bounding box center [183, 108] width 58 height 8
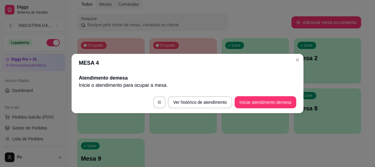
click at [262, 105] on button "Iniciar atendimento de mesa" at bounding box center [266, 102] width 62 height 12
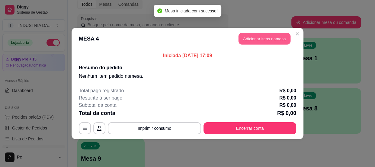
click at [262, 41] on button "Adicionar itens na mesa" at bounding box center [264, 39] width 52 height 12
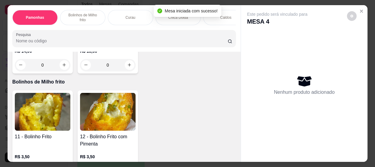
scroll to position [247, 0]
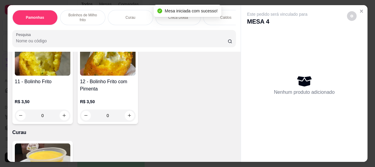
click at [49, 118] on input "0" at bounding box center [43, 115] width 34 height 12
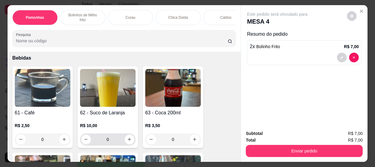
scroll to position [796, 0]
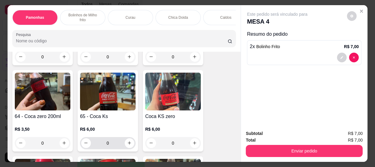
type input "2"
click at [113, 143] on input "0" at bounding box center [108, 143] width 34 height 12
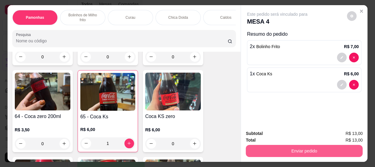
type input "1"
click at [275, 150] on button "Enviar pedido" at bounding box center [304, 151] width 113 height 12
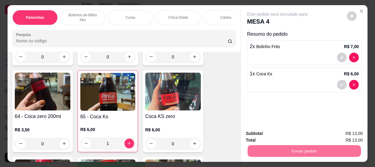
click at [354, 134] on button "Enviar pedido" at bounding box center [347, 133] width 34 height 11
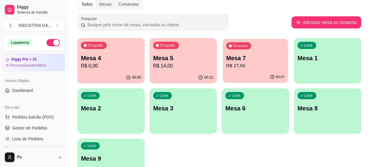
click at [274, 54] on p "Mesa 7" at bounding box center [255, 58] width 58 height 8
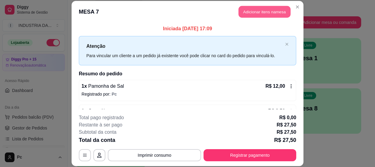
click at [262, 12] on button "Adicionar itens na mesa" at bounding box center [264, 12] width 52 height 12
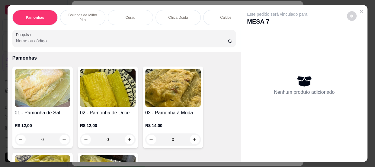
scroll to position [55, 0]
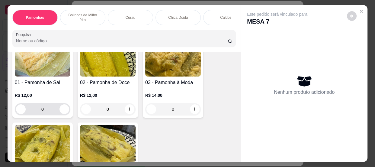
click at [42, 107] on input "0" at bounding box center [43, 109] width 34 height 12
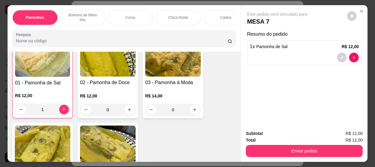
scroll to position [55, 0]
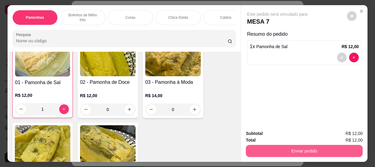
type input "1"
click at [261, 146] on button "Enviar pedido" at bounding box center [304, 151] width 113 height 12
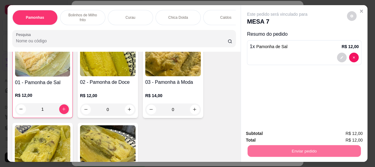
click at [341, 133] on button "Enviar pedido" at bounding box center [347, 133] width 34 height 11
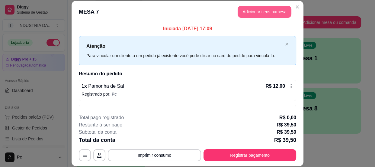
click at [255, 12] on button "Adicionar itens na mesa" at bounding box center [265, 12] width 54 height 12
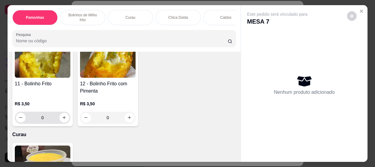
scroll to position [247, 0]
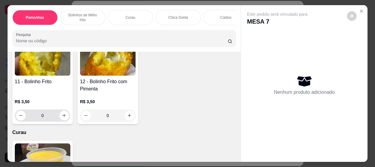
click at [46, 117] on input "0" at bounding box center [43, 115] width 34 height 12
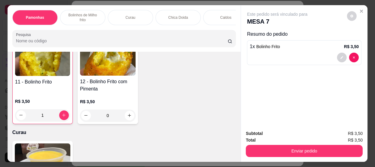
scroll to position [247, 0]
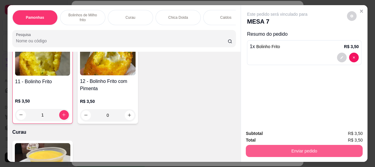
type input "1"
click at [302, 151] on button "Enviar pedido" at bounding box center [304, 151] width 117 height 12
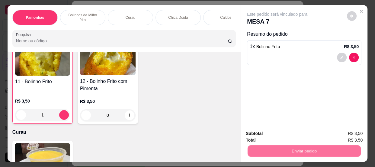
click at [349, 133] on button "Enviar pedido" at bounding box center [347, 133] width 34 height 11
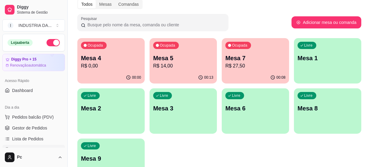
click at [245, 67] on p "R$ 27,50" at bounding box center [255, 65] width 60 height 7
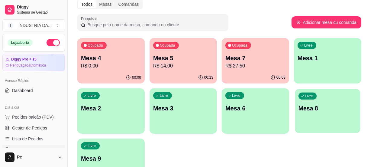
click at [311, 113] on div "Livre Mesa 8" at bounding box center [327, 107] width 65 height 37
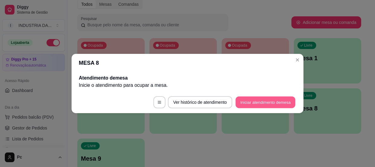
click at [286, 99] on button "Iniciar atendimento de mesa" at bounding box center [265, 102] width 60 height 12
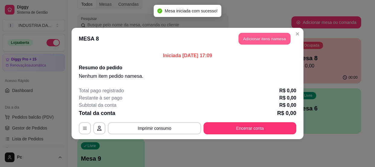
click at [270, 37] on button "Adicionar itens na mesa" at bounding box center [264, 39] width 52 height 12
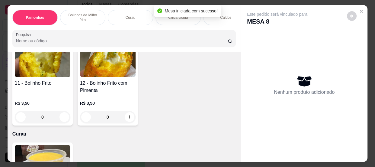
scroll to position [247, 0]
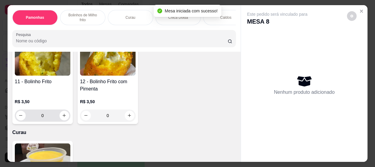
click at [40, 120] on input "0" at bounding box center [43, 115] width 34 height 12
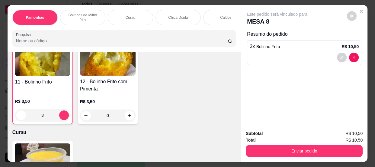
scroll to position [247, 0]
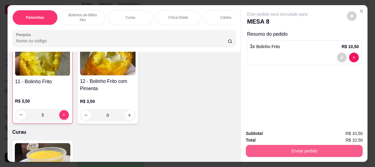
type input "3"
click at [321, 148] on button "Enviar pedido" at bounding box center [304, 151] width 117 height 12
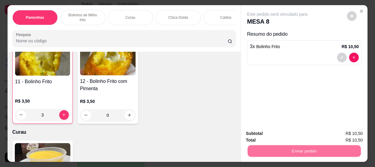
click at [346, 133] on button "Enviar pedido" at bounding box center [347, 133] width 34 height 11
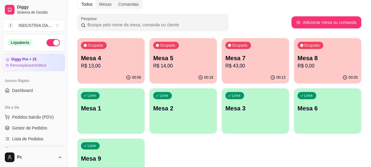
click at [98, 110] on p "Mesa 1" at bounding box center [111, 108] width 60 height 8
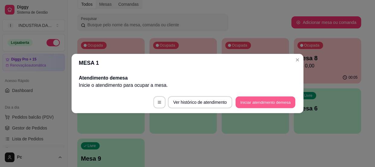
click at [274, 104] on button "Iniciar atendimento de mesa" at bounding box center [265, 102] width 60 height 12
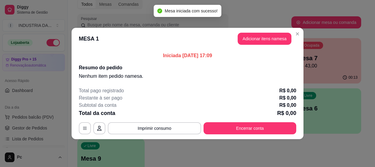
click at [260, 39] on button "Adicionar itens na mesa" at bounding box center [265, 39] width 54 height 12
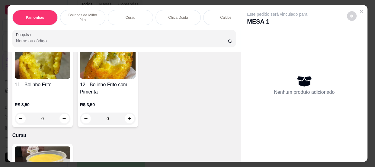
scroll to position [247, 0]
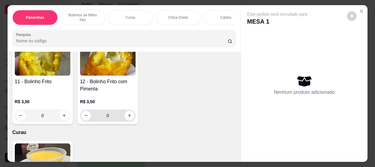
click at [114, 117] on input "0" at bounding box center [108, 115] width 34 height 12
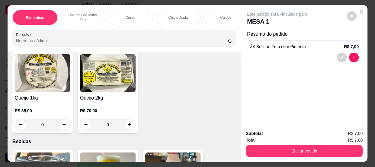
scroll to position [713, 0]
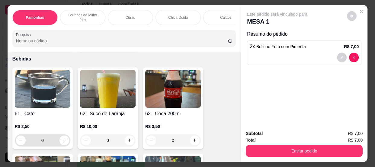
type input "2"
click at [48, 140] on input "0" at bounding box center [43, 140] width 34 height 12
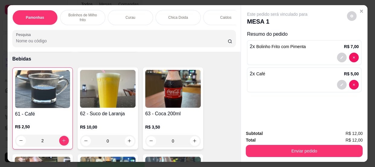
type input "2"
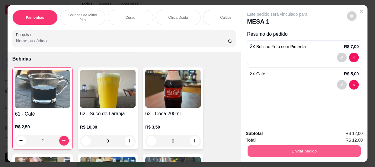
click at [293, 149] on button "Enviar pedido" at bounding box center [304, 151] width 113 height 12
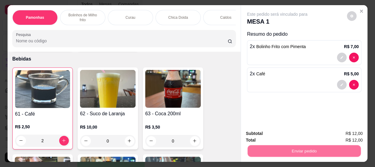
click at [345, 130] on button "Enviar pedido" at bounding box center [347, 133] width 33 height 11
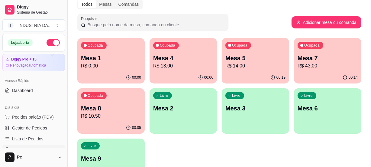
click at [338, 66] on p "R$ 43,00" at bounding box center [327, 65] width 60 height 7
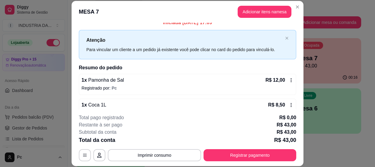
scroll to position [0, 0]
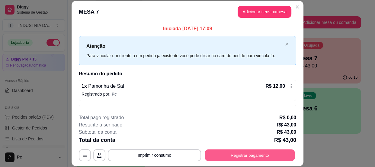
click at [241, 151] on button "Registrar pagamento" at bounding box center [250, 155] width 90 height 12
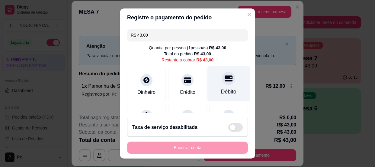
click at [216, 85] on div "Débito" at bounding box center [228, 83] width 43 height 35
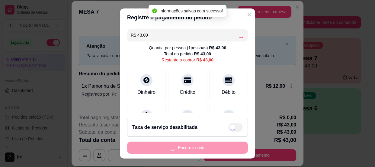
type input "R$ 0,00"
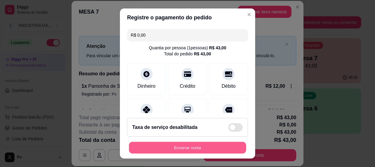
click at [175, 148] on button "Encerrar conta" at bounding box center [187, 148] width 117 height 12
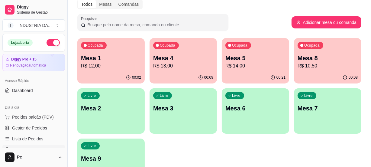
click at [143, 47] on div "Ocupada Mesa 1 R$ 12,00" at bounding box center [110, 55] width 67 height 34
click at [180, 51] on div "Ocupada Mesa 4 R$ 13,00" at bounding box center [182, 55] width 67 height 34
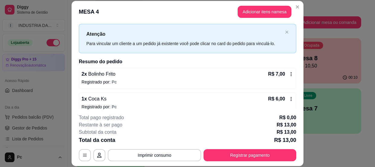
scroll to position [18, 0]
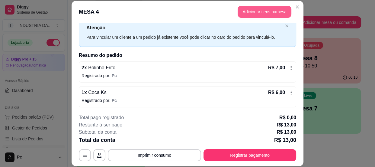
click at [254, 9] on button "Adicionar itens na mesa" at bounding box center [265, 12] width 54 height 12
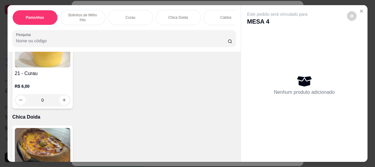
scroll to position [384, 0]
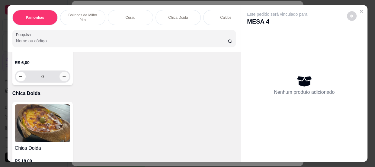
click at [65, 80] on button "increase-product-quantity" at bounding box center [64, 77] width 10 height 10
type input "1"
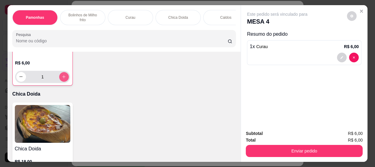
scroll to position [384, 0]
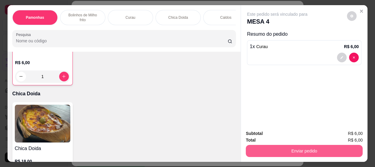
click at [306, 145] on button "Enviar pedido" at bounding box center [304, 151] width 117 height 12
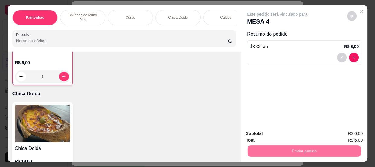
click at [338, 130] on button "Enviar pedido" at bounding box center [347, 133] width 34 height 11
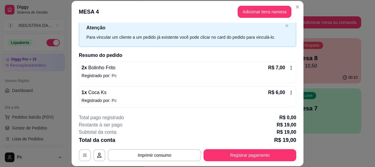
scroll to position [18, 0]
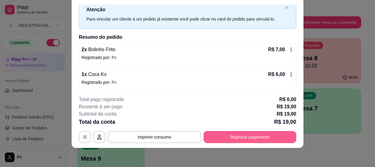
click at [246, 133] on button "Registrar pagamento" at bounding box center [249, 137] width 93 height 12
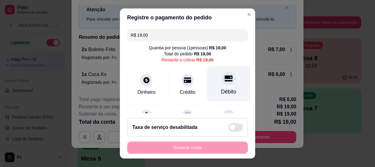
click at [221, 88] on div "Débito" at bounding box center [228, 92] width 15 height 8
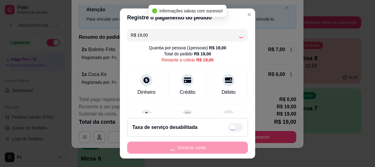
type input "R$ 0,00"
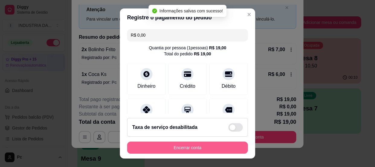
click at [205, 145] on button "Encerrar conta" at bounding box center [187, 147] width 121 height 12
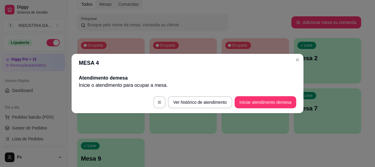
scroll to position [0, 0]
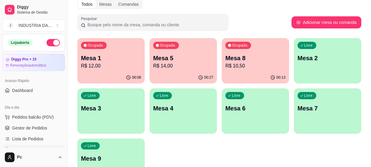
click at [123, 58] on p "Mesa 1" at bounding box center [111, 58] width 60 height 8
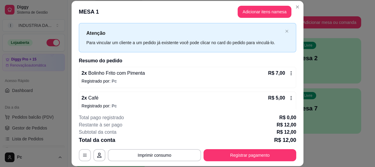
scroll to position [18, 0]
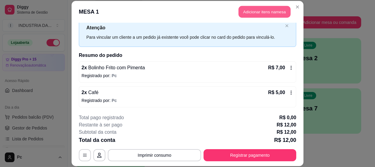
click at [256, 10] on button "Adicionar itens na mesa" at bounding box center [264, 12] width 52 height 12
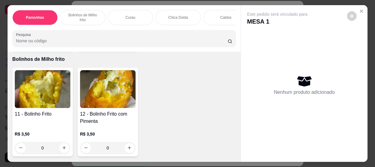
scroll to position [219, 0]
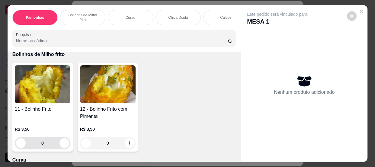
click at [48, 144] on input "0" at bounding box center [43, 143] width 34 height 12
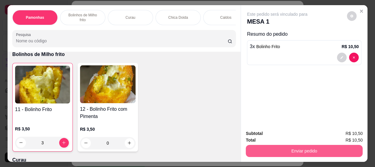
type input "3"
click at [311, 151] on button "Enviar pedido" at bounding box center [304, 151] width 117 height 12
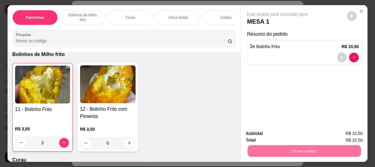
click at [348, 131] on button "Enviar pedido" at bounding box center [347, 133] width 34 height 11
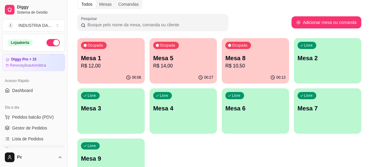
click at [257, 46] on div "Ocupada Mesa 8 R$ 10,50" at bounding box center [255, 55] width 67 height 34
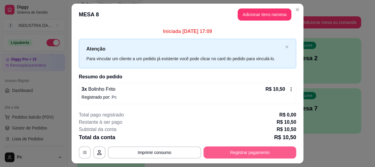
click at [251, 151] on button "Registrar pagamento" at bounding box center [249, 152] width 93 height 12
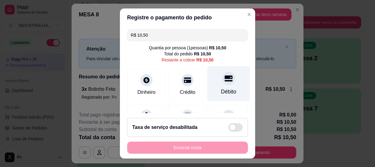
click at [225, 79] on icon at bounding box center [229, 78] width 8 height 8
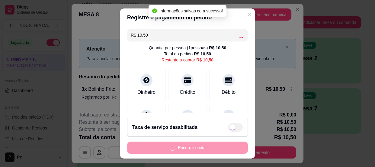
click at [212, 147] on div "Encerrar conta" at bounding box center [187, 147] width 121 height 12
type input "R$ 0,00"
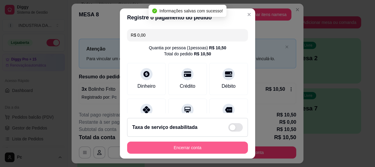
click at [212, 147] on button "Encerrar conta" at bounding box center [187, 147] width 121 height 12
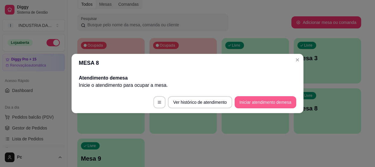
click at [264, 103] on button "Iniciar atendimento de mesa" at bounding box center [266, 102] width 62 height 12
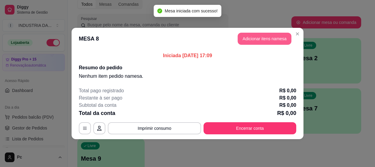
click at [264, 44] on button "Adicionar itens na mesa" at bounding box center [265, 39] width 54 height 12
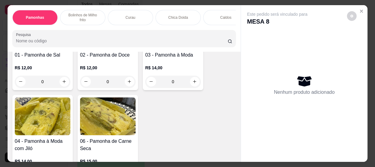
scroll to position [137, 0]
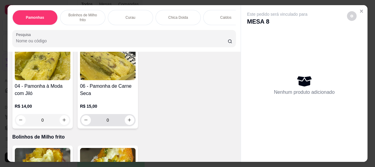
click at [114, 120] on input "0" at bounding box center [108, 120] width 34 height 12
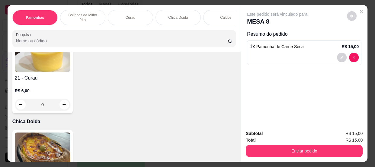
scroll to position [384, 0]
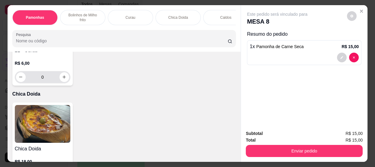
type input "1"
click at [50, 82] on input "0" at bounding box center [43, 77] width 34 height 12
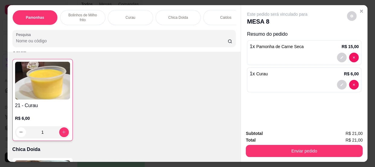
scroll to position [247, 0]
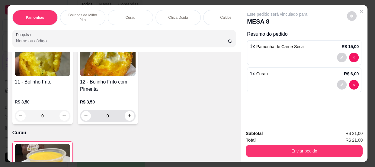
type input "1"
click at [110, 117] on input "0" at bounding box center [108, 116] width 34 height 12
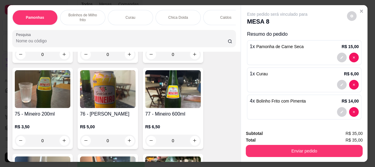
scroll to position [1172, 0]
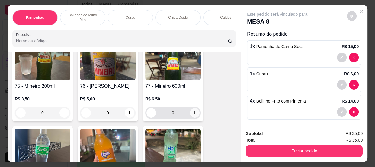
type input "4"
click at [193, 113] on icon "increase-product-quantity" at bounding box center [195, 112] width 5 height 5
type input "1"
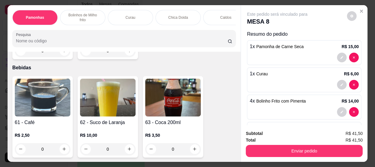
scroll to position [761, 0]
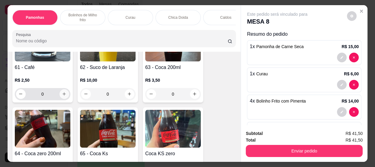
click at [62, 96] on icon "increase-product-quantity" at bounding box center [64, 93] width 5 height 5
type input "1"
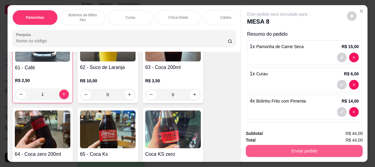
click at [265, 143] on div "Enviar pedido" at bounding box center [304, 150] width 117 height 14
click at [306, 148] on button "Enviar pedido" at bounding box center [304, 151] width 113 height 12
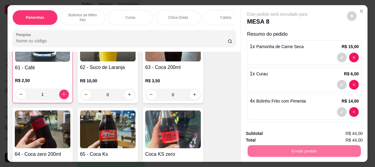
click at [344, 131] on button "Enviar pedido" at bounding box center [347, 133] width 34 height 11
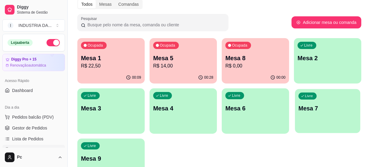
click at [315, 107] on p "Mesa 7" at bounding box center [327, 108] width 58 height 8
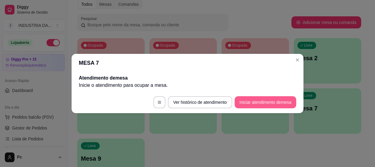
click at [264, 100] on button "Iniciar atendimento de mesa" at bounding box center [266, 102] width 62 height 12
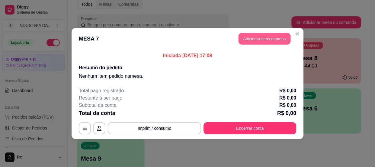
click at [257, 42] on button "Adicionar itens na mesa" at bounding box center [264, 39] width 52 height 12
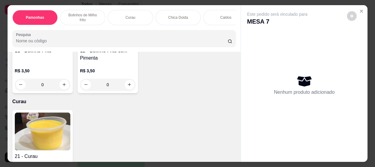
scroll to position [329, 0]
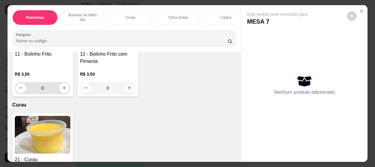
click at [46, 91] on input "0" at bounding box center [43, 88] width 34 height 12
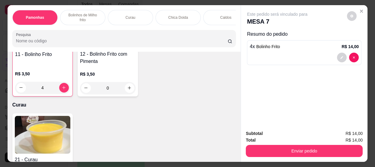
scroll to position [275, 0]
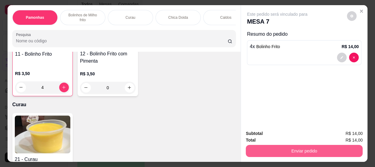
type input "4"
click at [286, 145] on button "Enviar pedido" at bounding box center [304, 151] width 117 height 12
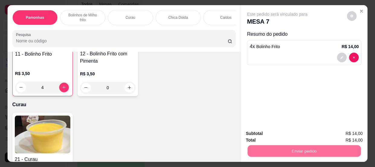
click at [344, 130] on button "Enviar pedido" at bounding box center [347, 133] width 34 height 11
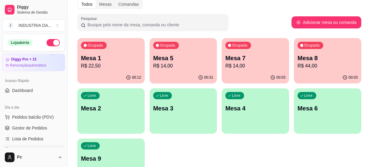
click at [172, 103] on div "Livre Mesa 3" at bounding box center [182, 107] width 67 height 38
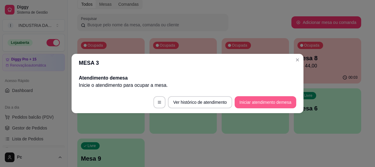
click at [277, 107] on button "Iniciar atendimento de mesa" at bounding box center [266, 102] width 62 height 12
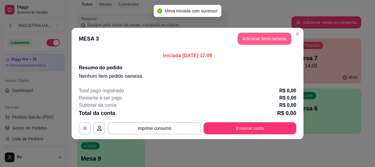
click at [248, 34] on button "Adicionar itens na mesa" at bounding box center [265, 39] width 54 height 12
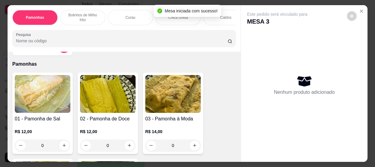
scroll to position [55, 0]
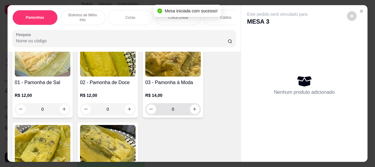
click at [174, 110] on input "0" at bounding box center [173, 109] width 34 height 12
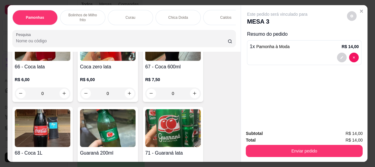
scroll to position [933, 0]
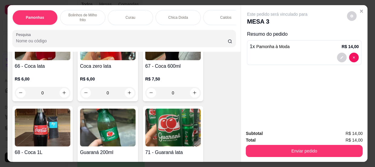
type input "1"
click at [183, 94] on input "0" at bounding box center [173, 93] width 34 height 12
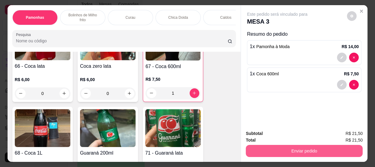
type input "1"
click at [306, 152] on button "Enviar pedido" at bounding box center [304, 151] width 117 height 12
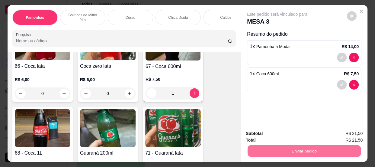
click at [343, 129] on button "Enviar pedido" at bounding box center [347, 133] width 34 height 11
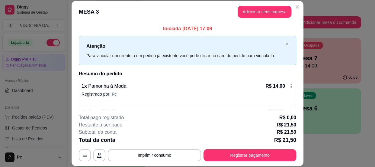
scroll to position [18, 0]
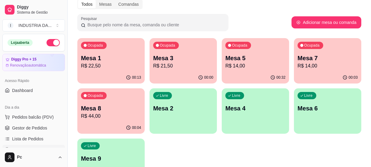
click at [251, 69] on div "Ocupada Mesa 5 R$ 14,00" at bounding box center [255, 55] width 67 height 34
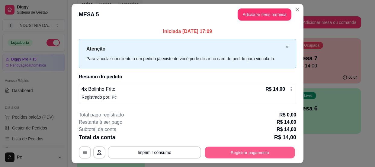
click at [246, 150] on button "Registrar pagamento" at bounding box center [250, 152] width 90 height 12
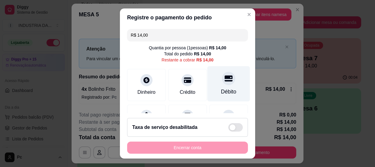
click at [229, 85] on div "Débito" at bounding box center [228, 83] width 43 height 35
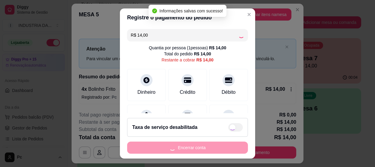
type input "R$ 0,00"
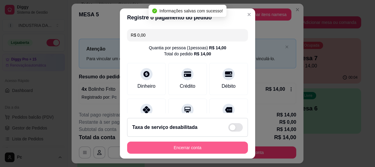
click at [211, 146] on button "Encerrar conta" at bounding box center [187, 147] width 121 height 12
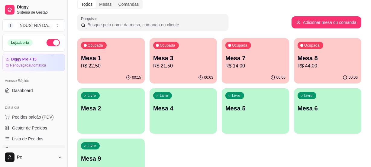
click at [105, 66] on p "R$ 22,50" at bounding box center [111, 65] width 60 height 7
click at [315, 59] on p "Mesa 8" at bounding box center [327, 58] width 58 height 8
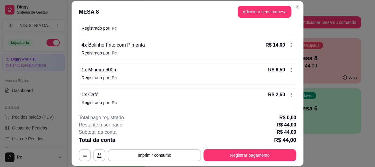
scroll to position [93, 0]
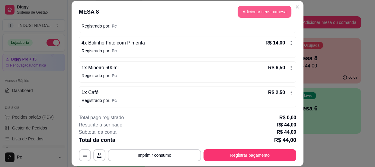
click at [269, 10] on button "Adicionar itens na mesa" at bounding box center [265, 12] width 54 height 12
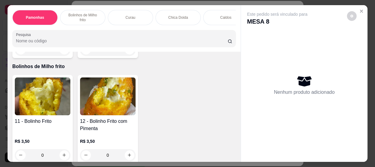
scroll to position [219, 0]
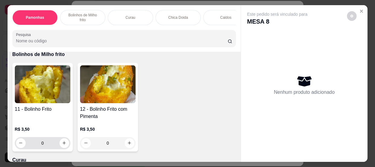
click at [47, 142] on input "0" at bounding box center [43, 143] width 34 height 12
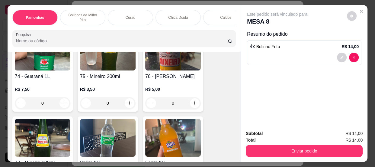
scroll to position [1262, 0]
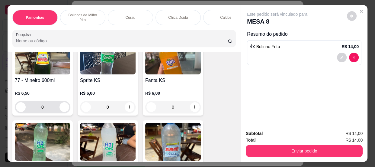
type input "4"
click at [54, 107] on input "0" at bounding box center [43, 107] width 34 height 12
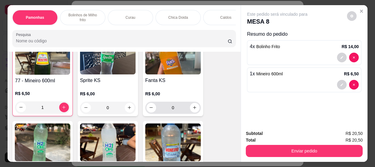
scroll to position [1263, 0]
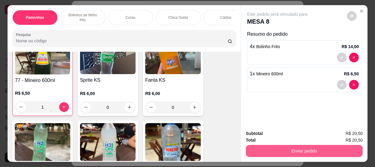
type input "1"
click at [277, 145] on button "Enviar pedido" at bounding box center [304, 151] width 117 height 12
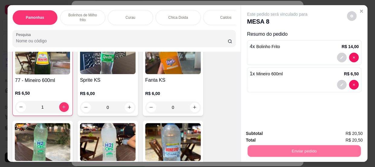
click at [346, 131] on button "Enviar pedido" at bounding box center [347, 133] width 33 height 11
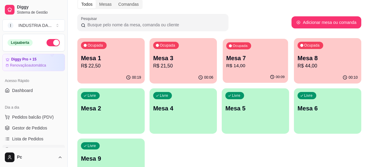
click at [265, 63] on p "R$ 14,00" at bounding box center [255, 65] width 58 height 7
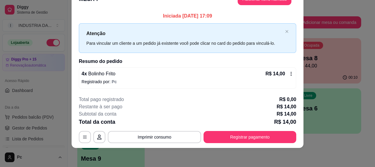
scroll to position [0, 0]
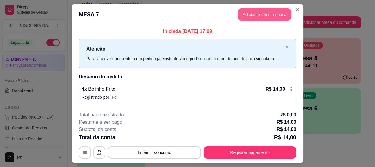
click at [268, 16] on button "Adicionar itens na mesa" at bounding box center [265, 14] width 54 height 12
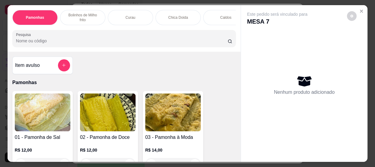
scroll to position [55, 0]
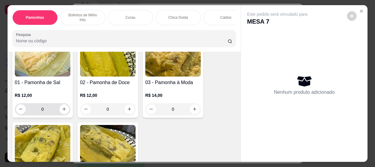
click at [47, 106] on input "0" at bounding box center [43, 109] width 34 height 12
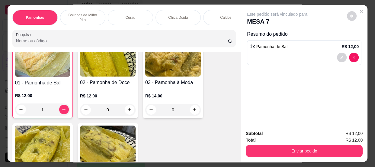
scroll to position [55, 0]
type input "1"
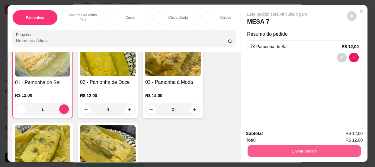
click at [278, 146] on button "Enviar pedido" at bounding box center [304, 151] width 113 height 12
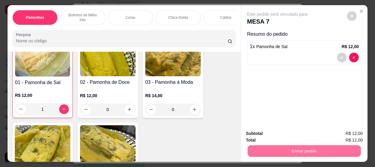
click at [347, 131] on button "Enviar pedido" at bounding box center [347, 133] width 34 height 11
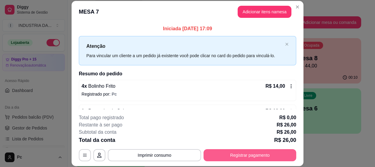
click at [248, 160] on button "Registrar pagamento" at bounding box center [249, 155] width 93 height 12
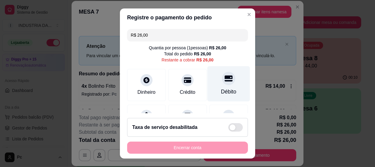
click at [221, 90] on div "Débito" at bounding box center [228, 92] width 15 height 8
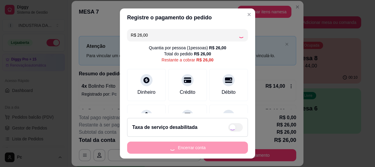
click at [217, 144] on div "Encerrar conta" at bounding box center [187, 147] width 121 height 12
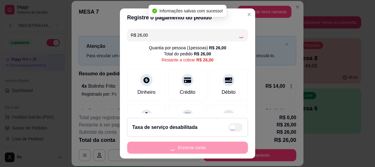
type input "R$ 0,00"
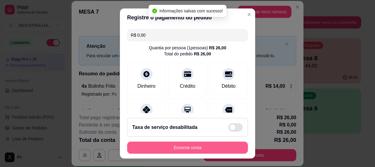
click at [200, 147] on button "Encerrar conta" at bounding box center [187, 147] width 121 height 12
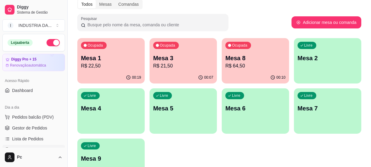
click at [97, 52] on div "Ocupada Mesa 1 R$ 22,50" at bounding box center [110, 55] width 67 height 34
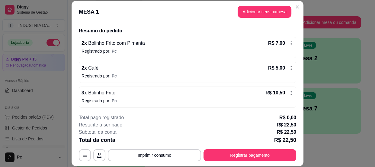
scroll to position [43, 0]
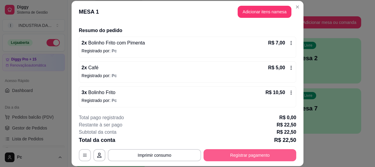
click at [229, 155] on button "Registrar pagamento" at bounding box center [249, 155] width 93 height 12
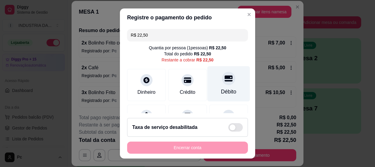
click at [210, 95] on div "Débito" at bounding box center [228, 83] width 43 height 35
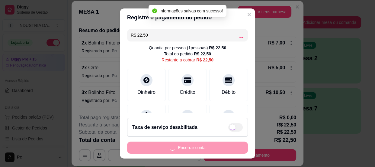
type input "R$ 0,00"
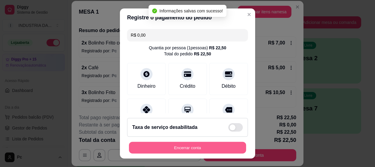
click at [208, 149] on button "Encerrar conta" at bounding box center [187, 148] width 117 height 12
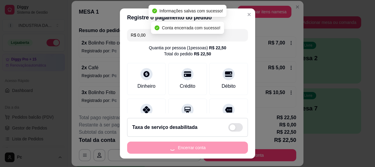
scroll to position [0, 0]
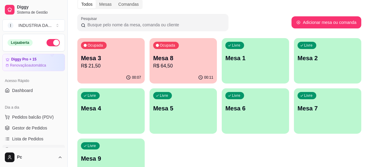
click at [257, 47] on div "Livre Mesa 1" at bounding box center [255, 57] width 67 height 38
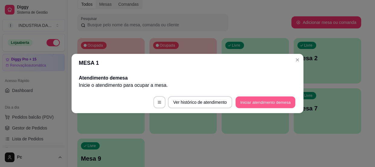
click at [273, 101] on button "Iniciar atendimento de mesa" at bounding box center [265, 102] width 60 height 12
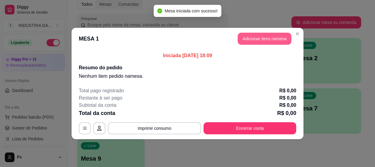
click at [252, 36] on button "Adicionar itens na mesa" at bounding box center [265, 39] width 54 height 12
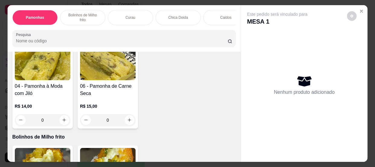
scroll to position [27, 0]
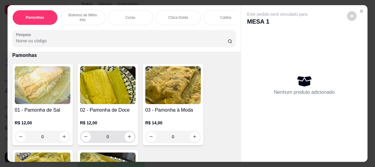
click at [112, 136] on input "0" at bounding box center [108, 136] width 34 height 12
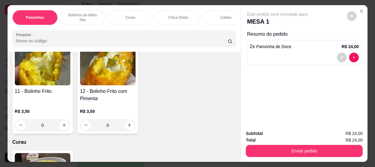
scroll to position [247, 0]
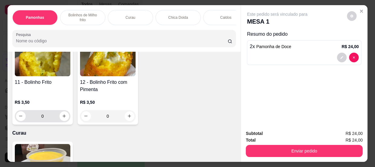
type input "2"
click at [54, 115] on input "0" at bounding box center [43, 116] width 34 height 12
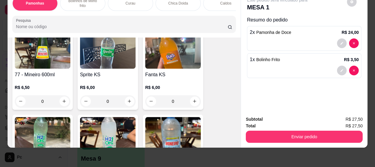
scroll to position [1290, 0]
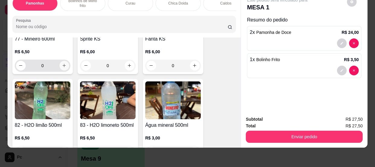
type input "1"
click at [59, 66] on button "increase-product-quantity" at bounding box center [63, 65] width 9 height 9
type input "1"
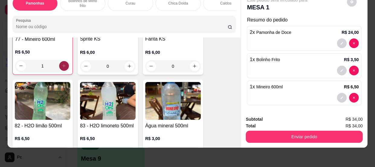
scroll to position [1290, 0]
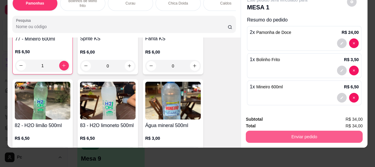
click at [277, 133] on button "Enviar pedido" at bounding box center [304, 136] width 117 height 12
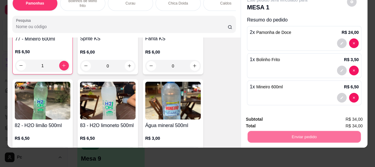
click at [338, 114] on button "Enviar pedido" at bounding box center [347, 117] width 34 height 11
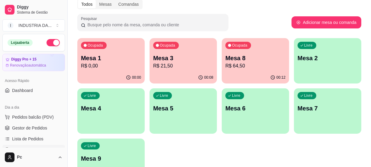
click at [160, 60] on p "Mesa 3" at bounding box center [183, 58] width 60 height 8
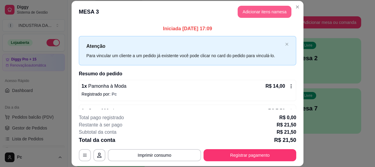
click at [275, 12] on button "Adicionar itens na mesa" at bounding box center [265, 12] width 54 height 12
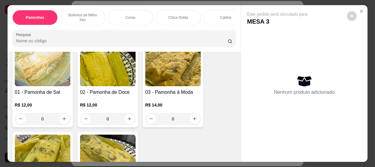
scroll to position [82, 0]
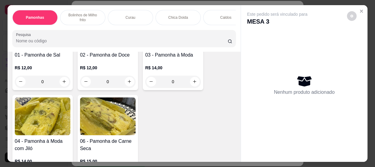
click at [173, 79] on input "0" at bounding box center [173, 81] width 34 height 12
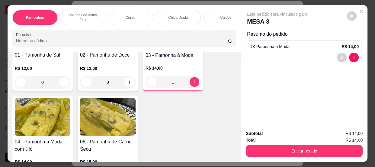
type input "1"
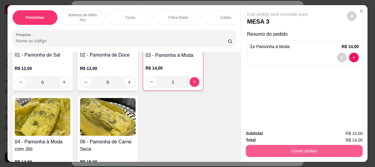
click at [312, 151] on button "Enviar pedido" at bounding box center [304, 151] width 117 height 12
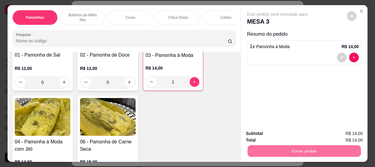
click at [338, 131] on button "Enviar pedido" at bounding box center [347, 133] width 34 height 11
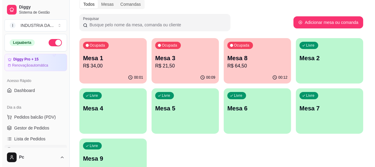
scroll to position [55, 0]
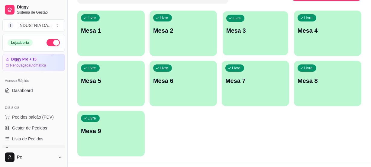
click at [239, 27] on p "Mesa 3" at bounding box center [255, 31] width 58 height 8
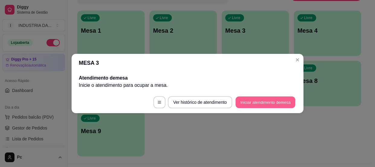
click at [270, 98] on button "Iniciar atendimento de mesa" at bounding box center [265, 102] width 60 height 12
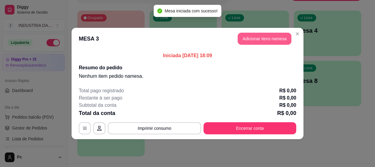
click at [259, 40] on button "Adicionar itens na mesa" at bounding box center [265, 39] width 54 height 12
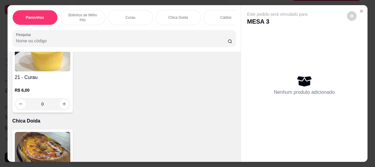
click at [45, 106] on input "0" at bounding box center [43, 104] width 34 height 12
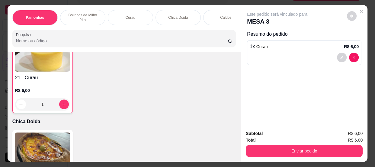
scroll to position [357, 0]
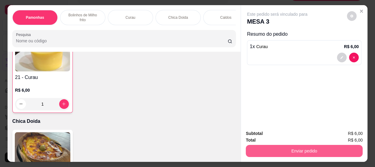
type input "1"
click at [307, 152] on button "Enviar pedido" at bounding box center [304, 151] width 117 height 12
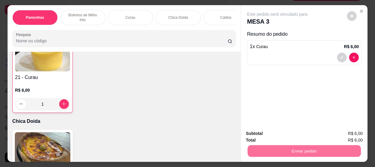
click at [343, 130] on button "Enviar pedido" at bounding box center [347, 133] width 34 height 11
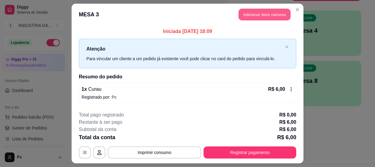
click at [277, 12] on button "Adicionar itens na mesa" at bounding box center [264, 15] width 52 height 12
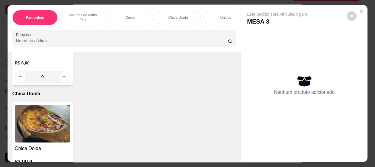
scroll to position [384, 0]
click at [61, 81] on button "increase-product-quantity" at bounding box center [64, 77] width 10 height 10
type input "1"
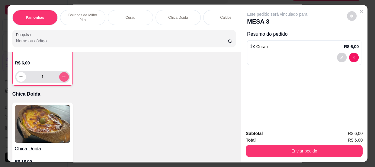
scroll to position [384, 0]
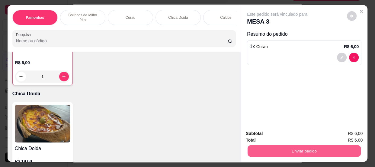
click at [272, 152] on button "Enviar pedido" at bounding box center [304, 151] width 113 height 12
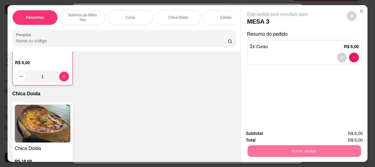
click at [350, 136] on button "Enviar pedido" at bounding box center [347, 133] width 34 height 11
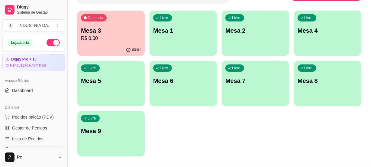
click at [113, 127] on p "Mesa 9" at bounding box center [111, 130] width 60 height 8
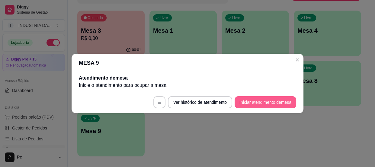
click at [261, 102] on button "Iniciar atendimento de mesa" at bounding box center [266, 102] width 62 height 12
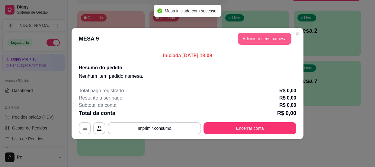
click at [253, 37] on button "Adicionar itens na mesa" at bounding box center [265, 39] width 54 height 12
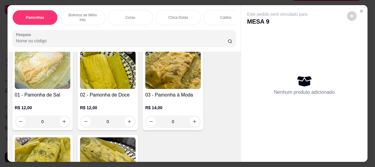
scroll to position [27, 0]
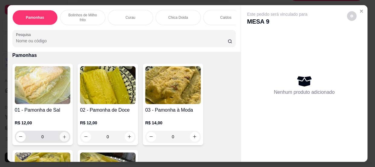
click at [66, 139] on button "increase-product-quantity" at bounding box center [63, 136] width 9 height 9
type input "1"
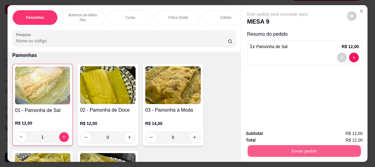
click at [298, 150] on button "Enviar pedido" at bounding box center [304, 151] width 113 height 12
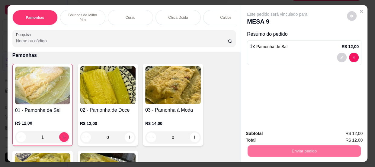
click at [346, 133] on button "Enviar pedido" at bounding box center [347, 133] width 34 height 11
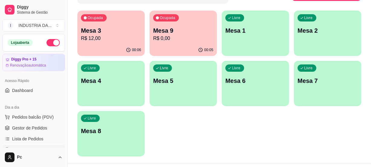
click at [196, 32] on p "Mesa 9" at bounding box center [183, 30] width 60 height 8
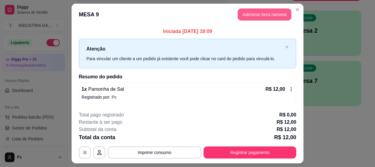
click at [275, 11] on button "Adicionar itens na mesa" at bounding box center [265, 14] width 54 height 12
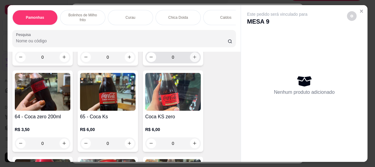
scroll to position [768, 0]
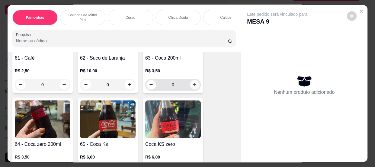
click at [193, 85] on icon "increase-product-quantity" at bounding box center [194, 84] width 5 height 5
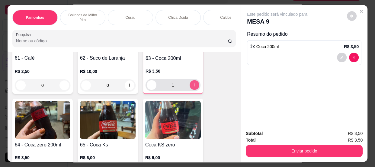
type input "1"
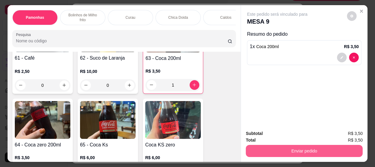
click at [290, 153] on button "Enviar pedido" at bounding box center [304, 151] width 117 height 12
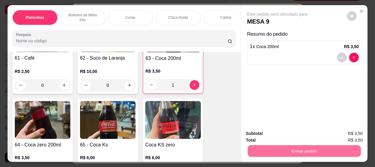
click at [339, 133] on button "Enviar pedido" at bounding box center [347, 133] width 33 height 11
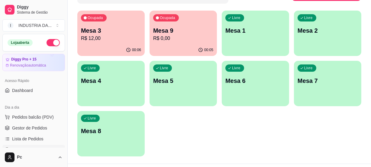
click at [117, 141] on div "Livre Mesa 8" at bounding box center [110, 130] width 67 height 38
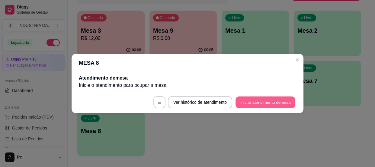
click at [260, 99] on button "Iniciar atendimento de mesa" at bounding box center [265, 102] width 60 height 12
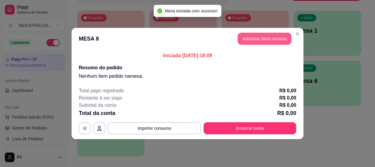
click at [262, 37] on button "Adicionar itens na mesa" at bounding box center [265, 39] width 54 height 12
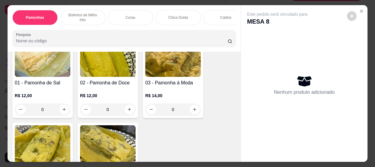
scroll to position [55, 0]
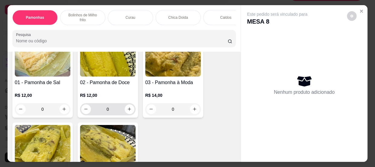
click at [110, 114] on input "0" at bounding box center [108, 109] width 34 height 12
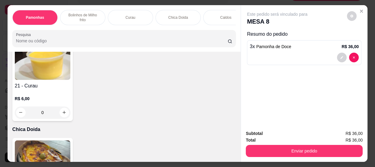
scroll to position [357, 0]
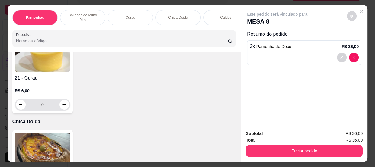
type input "3"
click at [45, 106] on input "0" at bounding box center [43, 104] width 34 height 12
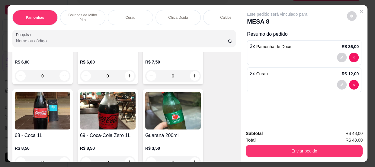
scroll to position [988, 0]
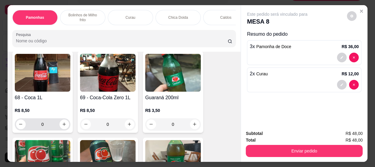
type input "2"
click at [48, 126] on input "0" at bounding box center [43, 124] width 34 height 12
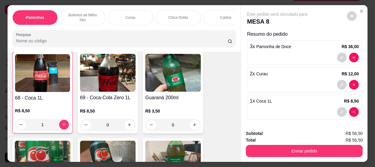
scroll to position [988, 0]
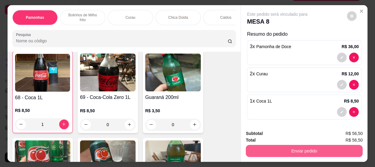
type input "1"
click at [278, 145] on button "Enviar pedido" at bounding box center [304, 151] width 117 height 12
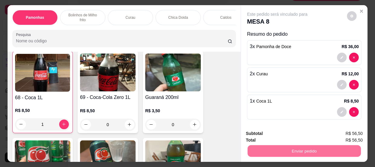
click at [340, 134] on button "Enviar pedido" at bounding box center [347, 133] width 34 height 11
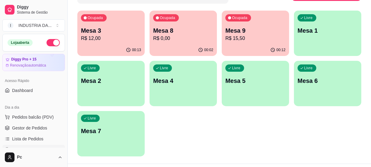
click at [123, 80] on p "Mesa 2" at bounding box center [111, 80] width 60 height 8
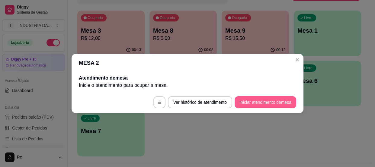
click at [264, 101] on button "Iniciar atendimento de mesa" at bounding box center [266, 102] width 62 height 12
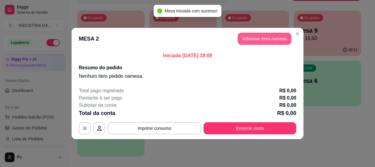
click at [278, 35] on button "Adicionar itens na mesa" at bounding box center [265, 39] width 54 height 12
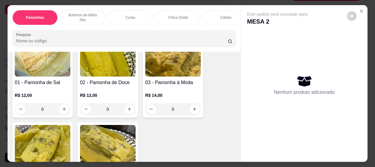
scroll to position [82, 0]
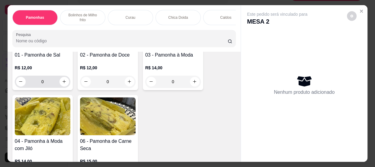
click at [54, 82] on input "0" at bounding box center [43, 81] width 34 height 12
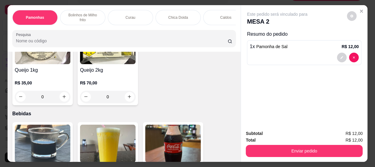
scroll to position [714, 0]
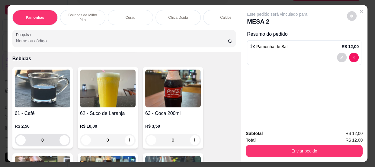
type input "1"
click at [49, 141] on input "0" at bounding box center [43, 140] width 34 height 12
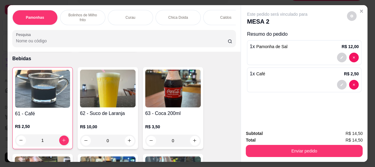
type input "1"
click at [288, 151] on button "Enviar pedido" at bounding box center [304, 151] width 117 height 12
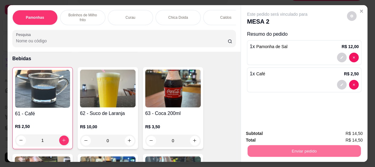
click at [356, 134] on button "Enviar pedido" at bounding box center [347, 133] width 34 height 11
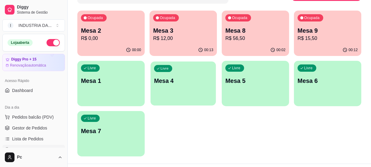
click at [166, 82] on p "Mesa 4" at bounding box center [183, 81] width 58 height 8
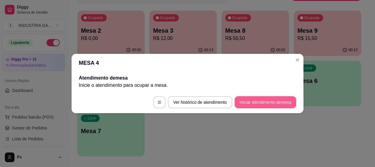
click at [275, 98] on button "Iniciar atendimento de mesa" at bounding box center [266, 102] width 62 height 12
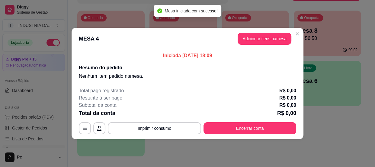
click at [302, 37] on header "MESA 4 Adicionar itens na mesa" at bounding box center [188, 39] width 232 height 22
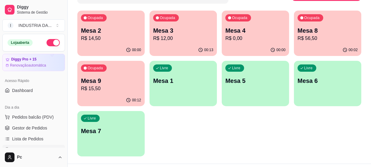
click at [118, 85] on p "R$ 15,50" at bounding box center [111, 88] width 60 height 7
click at [164, 27] on p "Mesa 3" at bounding box center [183, 30] width 60 height 8
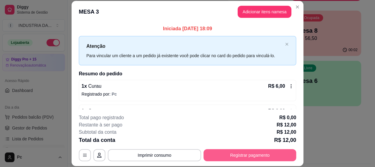
click at [259, 157] on button "Registrar pagamento" at bounding box center [249, 155] width 93 height 12
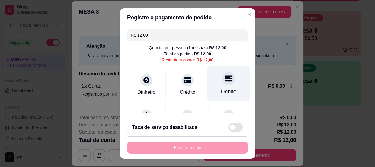
click at [222, 81] on div at bounding box center [228, 78] width 13 height 13
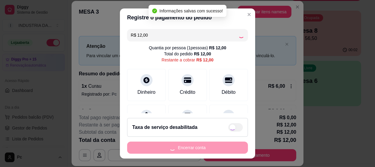
type input "R$ 0,00"
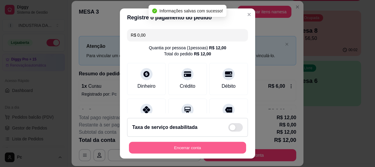
click at [211, 143] on button "Encerrar conta" at bounding box center [187, 148] width 117 height 12
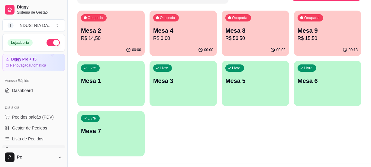
click at [235, 139] on div "Ocupada Mesa 2 R$ 14,50 00:00 Ocupada Mesa 4 R$ 0,00 00:00 Ocupada Mesa 8 R$ 56…" at bounding box center [219, 84] width 284 height 146
click at [121, 33] on p "Mesa 2" at bounding box center [111, 30] width 60 height 8
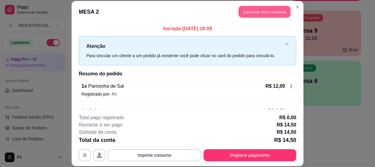
click at [260, 8] on button "Adicionar itens na mesa" at bounding box center [264, 12] width 52 height 12
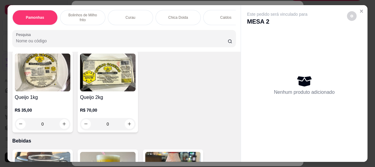
scroll to position [741, 0]
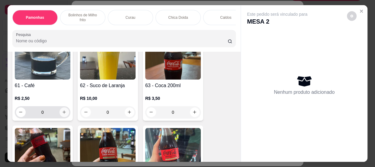
click at [63, 114] on icon "increase-product-quantity" at bounding box center [64, 112] width 5 height 5
type input "1"
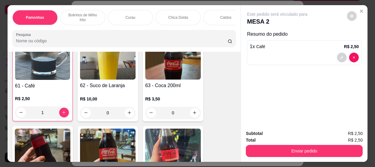
scroll to position [741, 0]
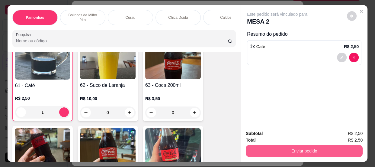
click at [332, 150] on button "Enviar pedido" at bounding box center [304, 151] width 117 height 12
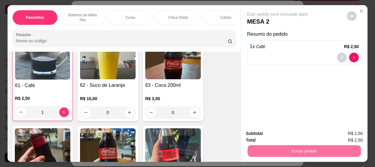
click at [339, 135] on button "Enviar pedido" at bounding box center [347, 133] width 34 height 11
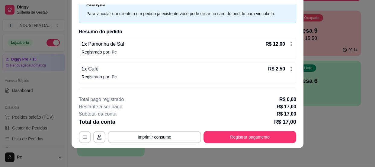
scroll to position [43, 0]
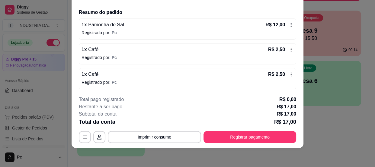
click at [289, 51] on icon at bounding box center [291, 49] width 5 height 5
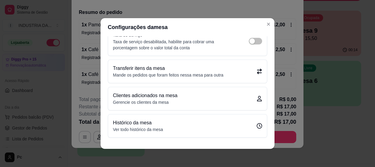
scroll to position [37, 0]
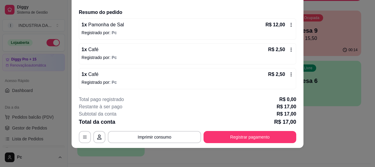
click at [282, 46] on div "R$ 2,50" at bounding box center [280, 49] width 25 height 7
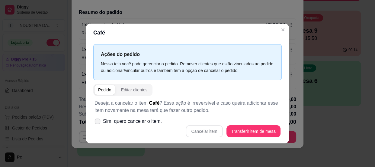
click at [127, 116] on label "Sim, quero cancelar o item." at bounding box center [128, 121] width 72 height 12
click at [98, 122] on input "Sim, quero cancelar o item." at bounding box center [96, 124] width 4 height 4
checkbox input "true"
click at [215, 132] on button "Cancelar item" at bounding box center [204, 131] width 37 height 12
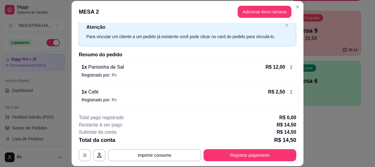
scroll to position [0, 0]
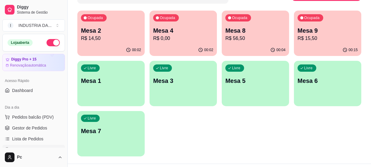
click at [338, 29] on p "Mesa 9" at bounding box center [327, 30] width 60 height 8
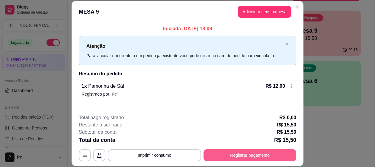
click at [241, 156] on button "Registrar pagamento" at bounding box center [249, 155] width 93 height 12
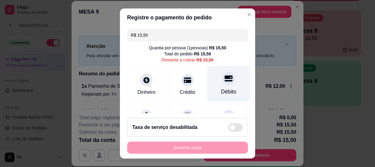
click at [225, 77] on div at bounding box center [228, 78] width 13 height 13
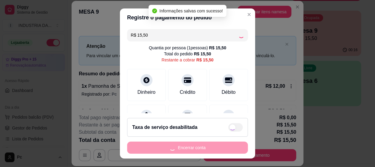
type input "R$ 0,00"
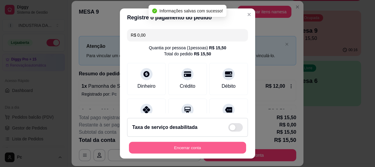
click at [184, 146] on button "Encerrar conta" at bounding box center [187, 148] width 117 height 12
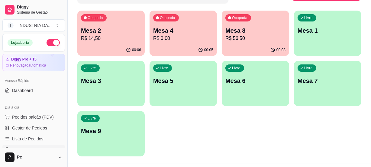
click at [173, 40] on p "R$ 0,00" at bounding box center [183, 38] width 60 height 7
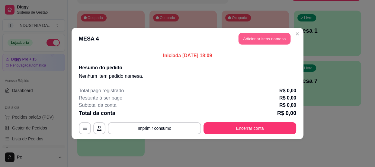
click at [268, 39] on button "Adicionar itens na mesa" at bounding box center [264, 39] width 52 height 12
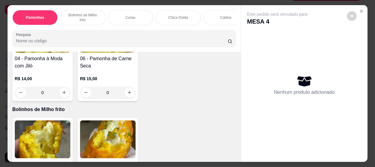
scroll to position [247, 0]
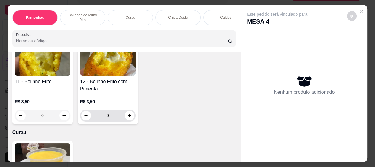
click at [112, 119] on input "0" at bounding box center [108, 115] width 34 height 12
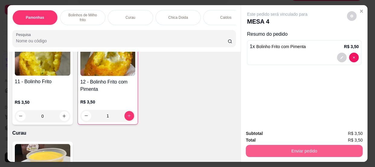
type input "1"
click at [317, 148] on button "Enviar pedido" at bounding box center [304, 151] width 117 height 12
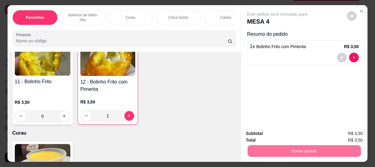
click at [335, 133] on button "Enviar pedido" at bounding box center [347, 133] width 33 height 11
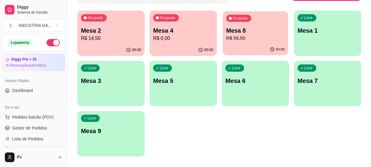
click at [231, 33] on p "Mesa 8" at bounding box center [255, 31] width 58 height 8
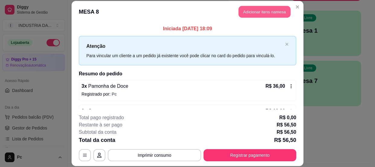
click at [249, 10] on button "Adicionar itens na mesa" at bounding box center [264, 12] width 52 height 12
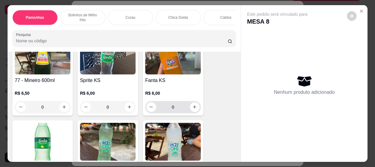
scroll to position [1317, 0]
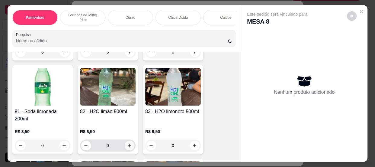
click at [127, 144] on icon "increase-product-quantity" at bounding box center [129, 145] width 5 height 5
type input "1"
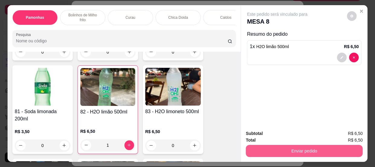
click at [305, 147] on button "Enviar pedido" at bounding box center [304, 151] width 117 height 12
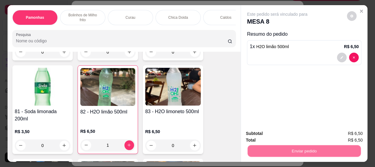
click at [340, 132] on button "Enviar pedido" at bounding box center [347, 133] width 34 height 11
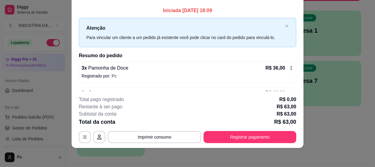
scroll to position [0, 0]
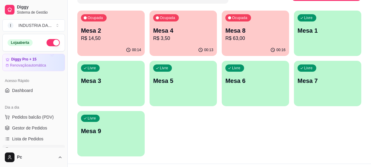
click at [314, 76] on p "Mesa 7" at bounding box center [327, 80] width 60 height 8
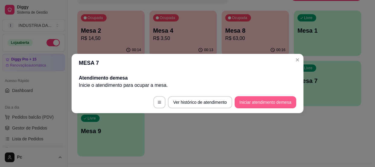
click at [280, 103] on button "Iniciar atendimento de mesa" at bounding box center [266, 102] width 62 height 12
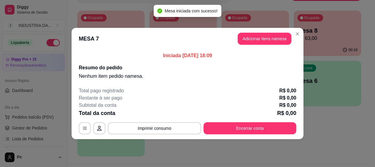
drag, startPoint x: 275, startPoint y: 31, endPoint x: 275, endPoint y: 38, distance: 6.9
click at [275, 32] on header "MESA 7 Adicionar itens na mesa" at bounding box center [188, 39] width 232 height 22
click at [275, 38] on button "Adicionar itens na mesa" at bounding box center [265, 39] width 54 height 12
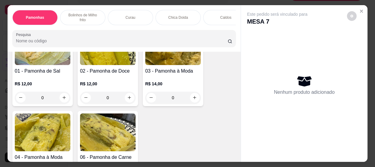
scroll to position [55, 0]
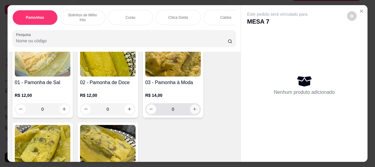
click at [195, 109] on button "increase-product-quantity" at bounding box center [195, 109] width 10 height 10
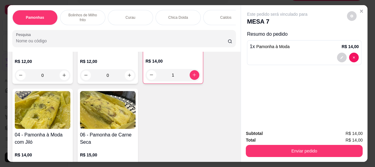
scroll to position [82, 0]
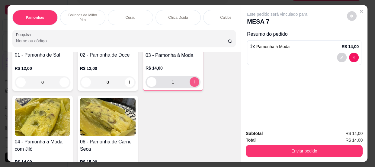
click at [192, 84] on icon "increase-product-quantity" at bounding box center [194, 81] width 5 height 5
type input "2"
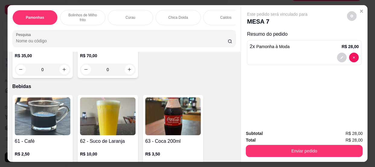
scroll to position [796, 0]
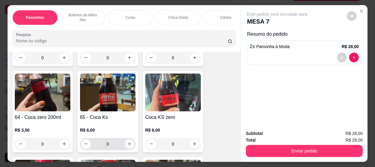
click at [127, 145] on icon "increase-product-quantity" at bounding box center [129, 143] width 5 height 5
type input "1"
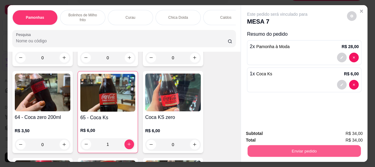
click at [272, 149] on button "Enviar pedido" at bounding box center [304, 151] width 113 height 12
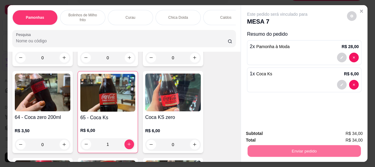
click at [341, 130] on button "Enviar pedido" at bounding box center [347, 133] width 34 height 11
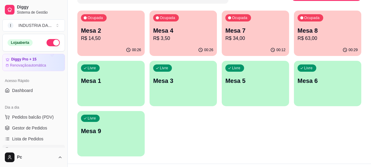
click at [319, 28] on p "Mesa 8" at bounding box center [327, 30] width 60 height 8
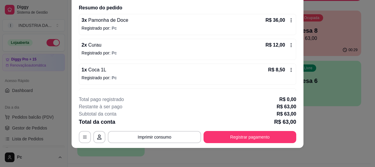
scroll to position [68, 0]
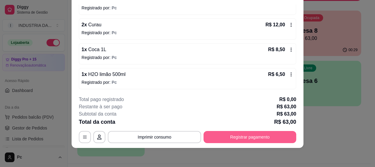
click at [257, 136] on button "Registrar pagamento" at bounding box center [249, 137] width 93 height 12
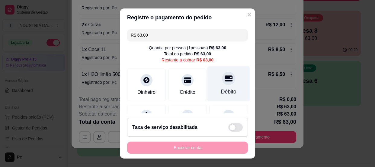
click at [225, 82] on div at bounding box center [228, 78] width 13 height 13
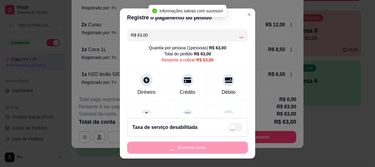
type input "R$ 0,00"
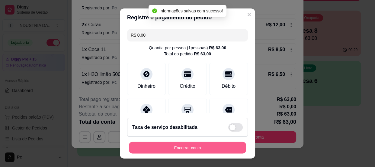
click at [200, 146] on button "Encerrar conta" at bounding box center [187, 148] width 117 height 12
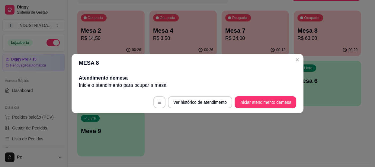
scroll to position [0, 0]
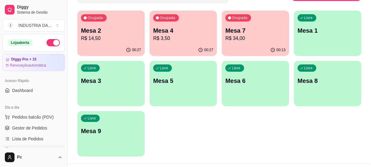
click at [253, 82] on p "Mesa 6" at bounding box center [255, 80] width 60 height 8
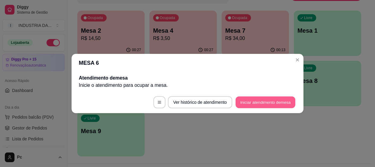
click at [277, 100] on button "Iniciar atendimento de mesa" at bounding box center [265, 102] width 60 height 12
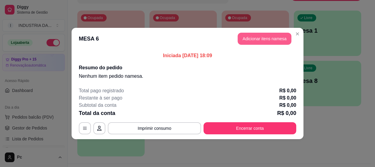
click at [251, 36] on button "Adicionar itens na mesa" at bounding box center [265, 39] width 54 height 12
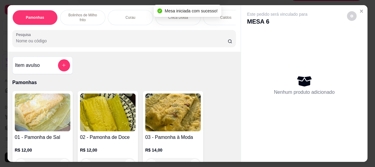
scroll to position [110, 0]
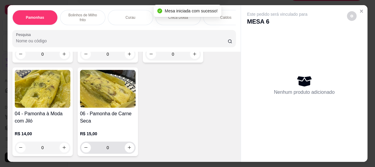
click at [110, 147] on input "0" at bounding box center [108, 147] width 34 height 12
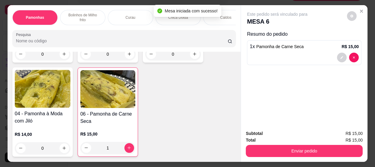
scroll to position [55, 0]
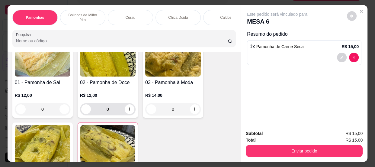
type input "1"
click at [107, 111] on input "0" at bounding box center [108, 109] width 34 height 12
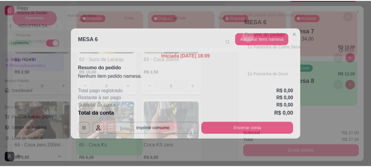
scroll to position [851, 0]
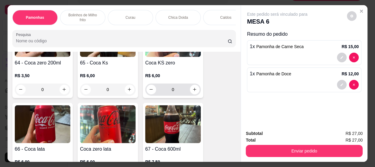
type input "1"
click at [178, 94] on input "0" at bounding box center [173, 89] width 34 height 12
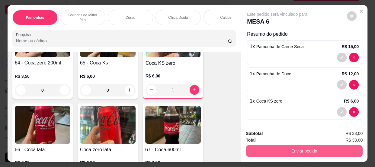
type input "1"
click at [311, 147] on button "Enviar pedido" at bounding box center [304, 151] width 117 height 12
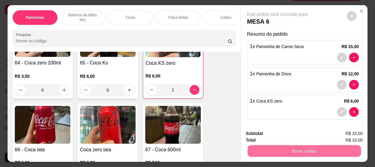
click at [338, 133] on button "Enviar pedido" at bounding box center [347, 133] width 33 height 11
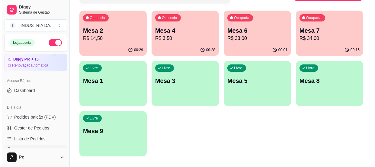
scroll to position [69, 0]
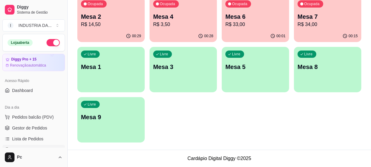
click at [261, 74] on div "Livre Mesa 5" at bounding box center [255, 66] width 67 height 38
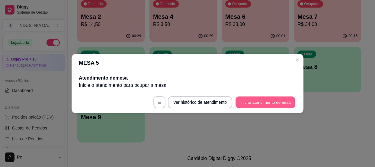
click at [268, 100] on button "Iniciar atendimento de mesa" at bounding box center [265, 102] width 60 height 12
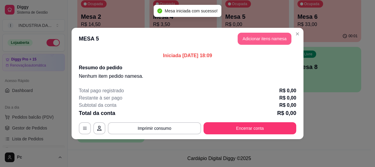
click at [273, 37] on button "Adicionar itens na mesa" at bounding box center [265, 39] width 54 height 12
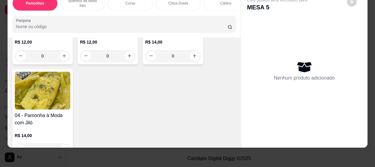
scroll to position [82, 0]
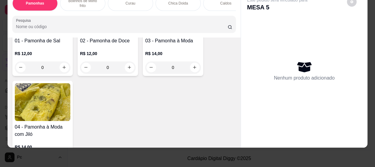
click at [107, 68] on input "0" at bounding box center [108, 67] width 34 height 12
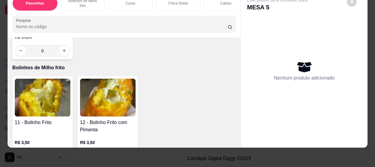
scroll to position [219, 0]
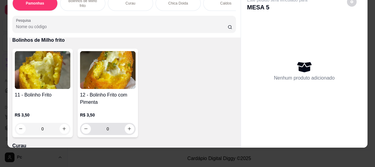
click at [110, 128] on input "0" at bounding box center [108, 129] width 34 height 12
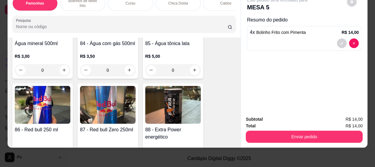
scroll to position [1455, 0]
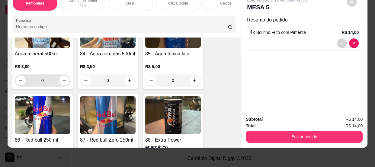
type input "4"
click at [67, 81] on div "0" at bounding box center [42, 80] width 53 height 12
click at [64, 78] on icon "increase-product-quantity" at bounding box center [64, 80] width 5 height 5
type input "1"
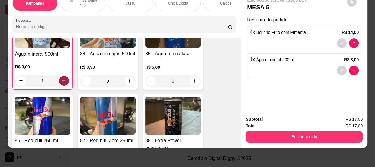
scroll to position [1455, 0]
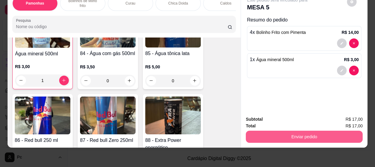
click at [258, 133] on button "Enviar pedido" at bounding box center [304, 136] width 117 height 12
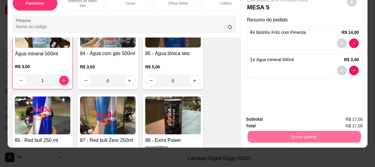
click at [342, 114] on button "Enviar pedido" at bounding box center [347, 117] width 34 height 11
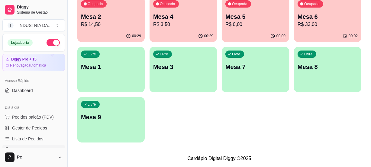
click at [73, 56] on div "Todos Mesas Comandas Pesquisar Adicionar mesa ou comanda Ocupada Mesa 2 R$ 14,5…" at bounding box center [219, 51] width 303 height 195
click at [120, 57] on div "Livre Mesa 1" at bounding box center [110, 66] width 67 height 38
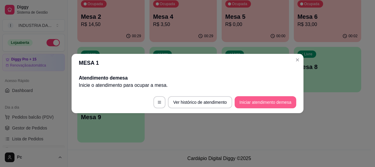
click at [266, 104] on button "Iniciar atendimento de mesa" at bounding box center [266, 102] width 62 height 12
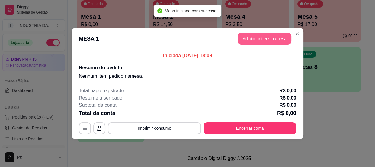
click at [265, 36] on button "Adicionar itens na mesa" at bounding box center [265, 39] width 54 height 12
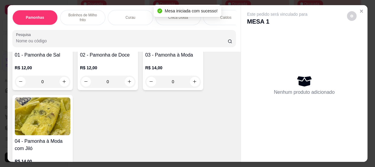
click at [127, 82] on icon "increase-product-quantity" at bounding box center [129, 81] width 5 height 5
type input "1"
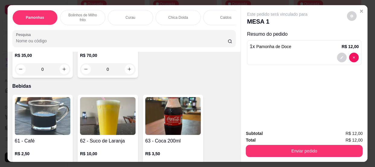
scroll to position [878, 0]
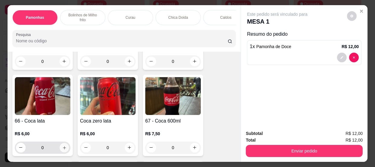
click at [63, 149] on icon "increase-product-quantity" at bounding box center [64, 147] width 5 height 5
type input "1"
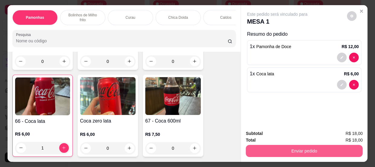
click at [304, 149] on button "Enviar pedido" at bounding box center [304, 151] width 117 height 12
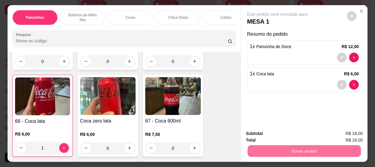
click at [346, 134] on button "Enviar pedido" at bounding box center [347, 133] width 34 height 11
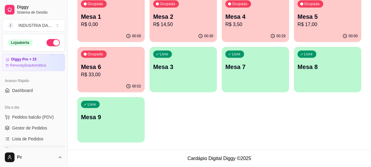
click at [324, 11] on div "Ocupada Mesa 5 R$ 17,00" at bounding box center [327, 14] width 67 height 34
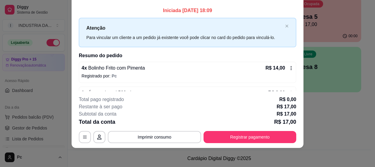
scroll to position [0, 0]
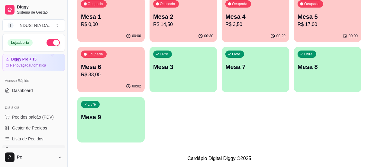
click at [113, 64] on p "Mesa 6" at bounding box center [111, 66] width 60 height 8
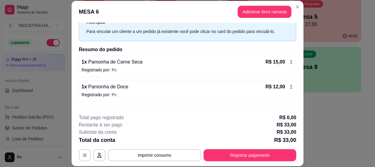
scroll to position [43, 0]
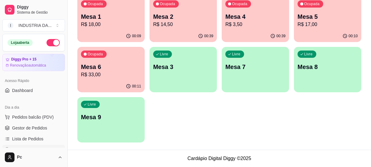
click at [330, 22] on p "R$ 17,00" at bounding box center [327, 24] width 60 height 7
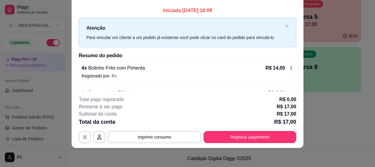
scroll to position [0, 0]
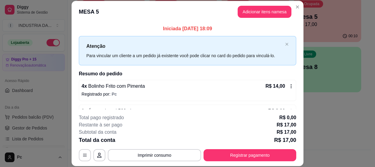
click at [259, 12] on button "Adicionar itens na mesa" at bounding box center [265, 12] width 54 height 12
click at [265, 12] on p "Este pedido será vinculado para" at bounding box center [277, 14] width 60 height 6
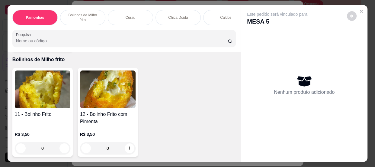
scroll to position [219, 0]
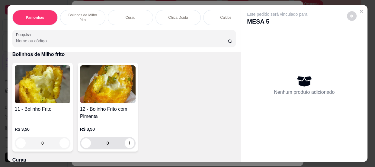
click at [113, 147] on input "0" at bounding box center [108, 143] width 34 height 12
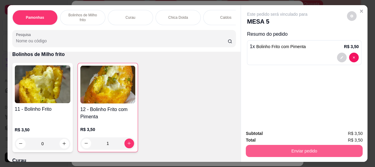
type input "1"
click at [309, 150] on button "Enviar pedido" at bounding box center [304, 151] width 117 height 12
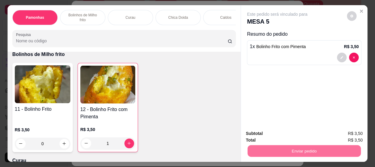
click at [346, 129] on button "Enviar pedido" at bounding box center [347, 133] width 34 height 11
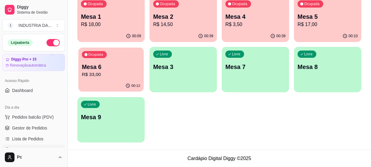
click at [124, 63] on p "Mesa 6" at bounding box center [111, 67] width 58 height 8
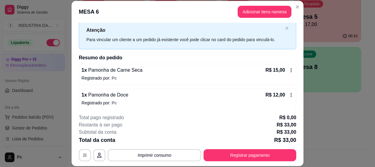
scroll to position [43, 0]
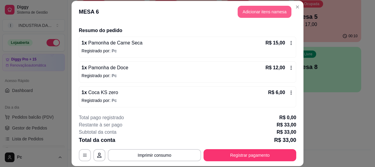
click at [255, 14] on button "Adicionar itens na mesa" at bounding box center [265, 12] width 54 height 12
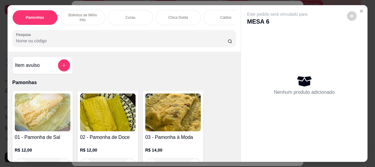
scroll to position [82, 0]
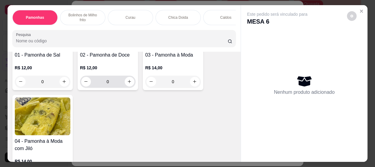
click at [106, 83] on input "0" at bounding box center [108, 81] width 34 height 12
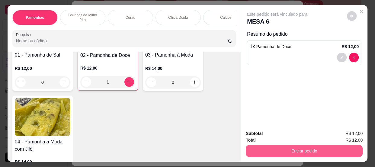
type input "1"
click at [312, 145] on button "Enviar pedido" at bounding box center [304, 151] width 117 height 12
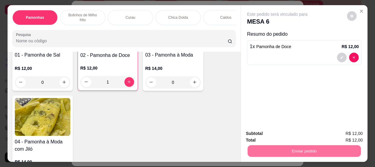
click at [344, 135] on button "Enviar pedido" at bounding box center [347, 133] width 34 height 11
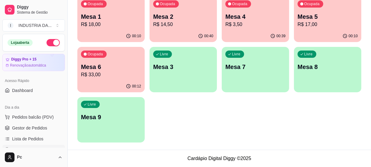
click at [133, 23] on p "R$ 18,00" at bounding box center [111, 24] width 60 height 7
click at [187, 11] on div "Ocupada Mesa 2 R$ 14,50" at bounding box center [182, 13] width 65 height 33
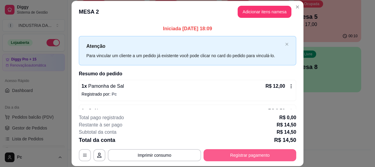
click at [239, 152] on button "Registrar pagamento" at bounding box center [249, 155] width 93 height 12
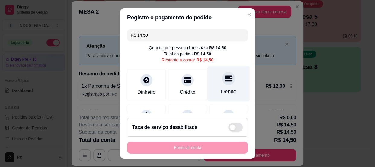
click at [225, 80] on icon at bounding box center [229, 78] width 8 height 8
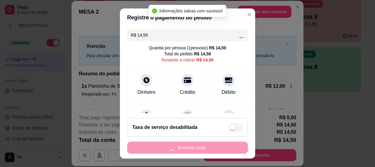
click at [219, 147] on div "Encerrar conta" at bounding box center [187, 147] width 121 height 12
type input "R$ 0,00"
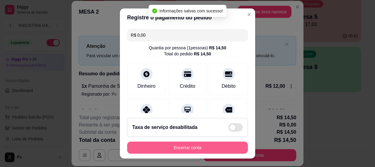
click at [211, 148] on button "Encerrar conta" at bounding box center [187, 147] width 121 height 12
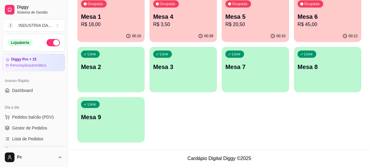
click at [176, 15] on p "Mesa 4" at bounding box center [183, 16] width 60 height 8
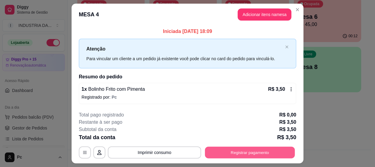
click at [257, 151] on button "Registrar pagamento" at bounding box center [250, 152] width 90 height 12
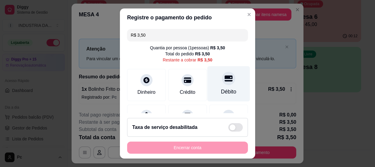
click at [225, 82] on icon at bounding box center [229, 78] width 8 height 8
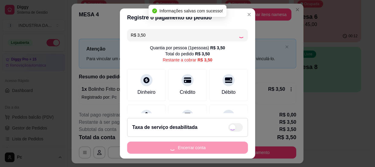
type input "R$ 0,00"
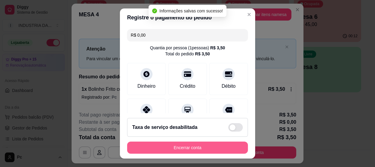
click at [199, 148] on button "Encerrar conta" at bounding box center [187, 147] width 121 height 12
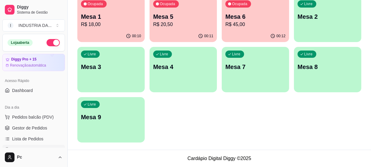
click at [216, 105] on div "Ocupada Mesa 1 R$ 18,00 00:10 Ocupada Mesa 5 R$ 20,50 00:11 Ocupada Mesa 6 R$ 4…" at bounding box center [219, 70] width 284 height 146
click at [106, 21] on p "R$ 18,00" at bounding box center [111, 24] width 60 height 7
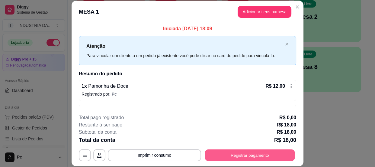
click at [234, 157] on button "Registrar pagamento" at bounding box center [250, 155] width 90 height 12
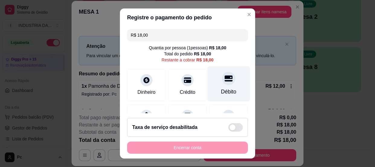
click at [221, 89] on div "Débito" at bounding box center [228, 92] width 15 height 8
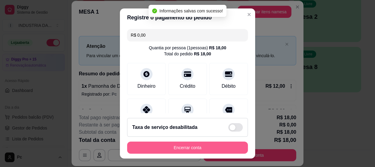
type input "R$ 0,00"
click at [168, 148] on button "Encerrar conta" at bounding box center [187, 147] width 121 height 12
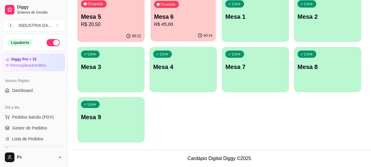
click at [174, 25] on p "R$ 45,00" at bounding box center [183, 24] width 58 height 7
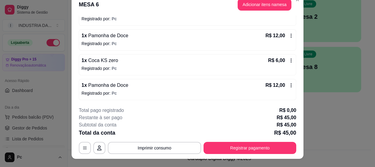
scroll to position [18, 0]
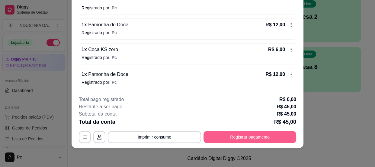
click at [265, 138] on button "Registrar pagamento" at bounding box center [249, 137] width 93 height 12
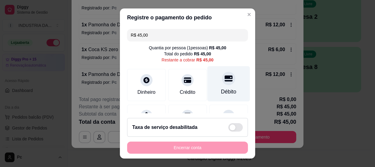
click at [222, 78] on div at bounding box center [228, 78] width 13 height 13
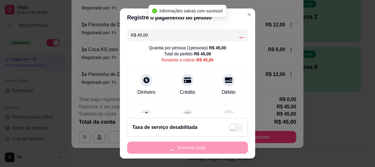
type input "R$ 0,00"
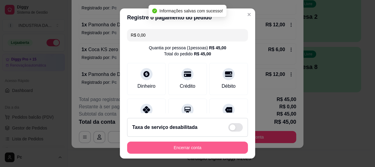
click at [190, 146] on button "Encerrar conta" at bounding box center [187, 147] width 121 height 12
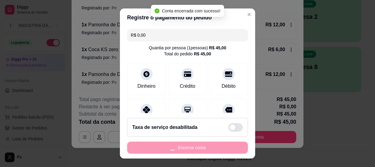
scroll to position [0, 0]
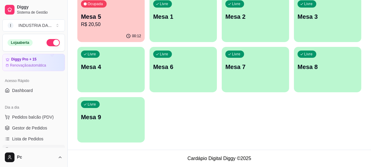
click at [291, 100] on div "Ocupada Mesa 5 R$ 20,50 00:12 Livre Mesa 1 Livre Mesa 2 Livre Mesa 3 Livre Mesa…" at bounding box center [219, 70] width 284 height 146
click at [93, 123] on div "Livre Mesa 9" at bounding box center [110, 116] width 67 height 38
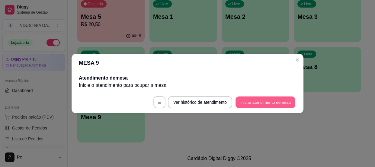
click at [273, 105] on button "Iniciar atendimento de mesa" at bounding box center [265, 102] width 60 height 12
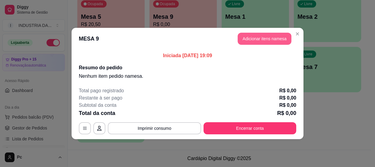
click at [257, 37] on button "Adicionar itens na mesa" at bounding box center [265, 39] width 54 height 12
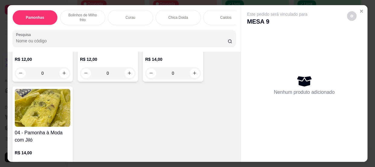
scroll to position [55, 0]
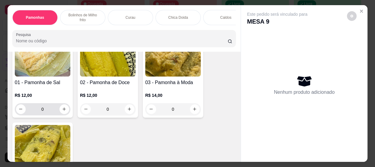
click at [43, 112] on input "0" at bounding box center [43, 109] width 34 height 12
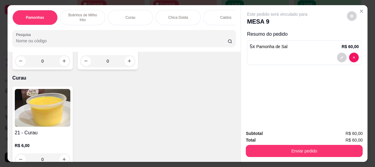
scroll to position [302, 0]
type input "5"
click at [62, 62] on icon "increase-product-quantity" at bounding box center [64, 61] width 5 height 5
type input "1"
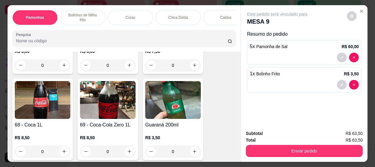
scroll to position [1043, 0]
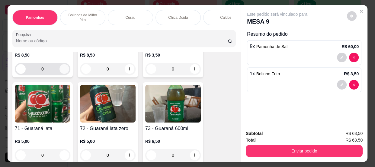
click at [63, 70] on icon "increase-product-quantity" at bounding box center [64, 68] width 5 height 5
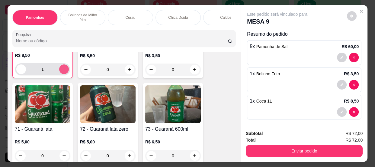
type input "1"
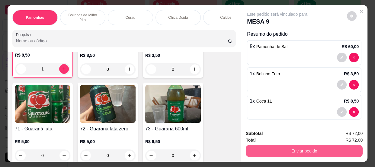
click at [284, 151] on button "Enviar pedido" at bounding box center [304, 151] width 117 height 12
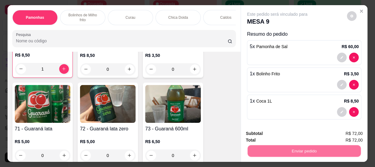
click at [342, 132] on button "Enviar pedido" at bounding box center [347, 133] width 34 height 11
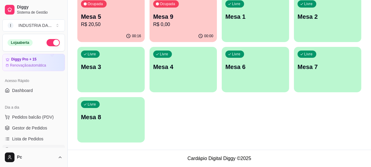
click at [107, 27] on p "R$ 20,50" at bounding box center [111, 24] width 60 height 7
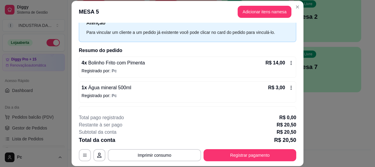
scroll to position [43, 0]
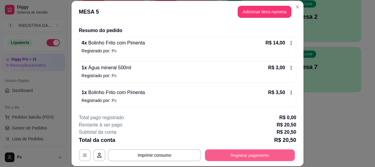
click at [262, 155] on button "Registrar pagamento" at bounding box center [250, 155] width 90 height 12
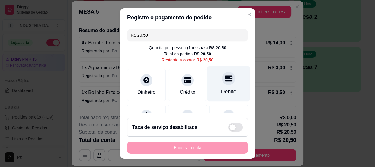
click at [213, 71] on div "Débito" at bounding box center [228, 83] width 43 height 35
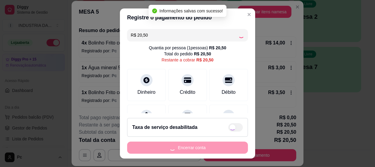
type input "R$ 0,00"
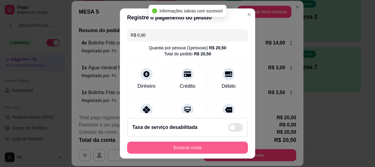
click at [214, 148] on button "Encerrar conta" at bounding box center [187, 147] width 121 height 12
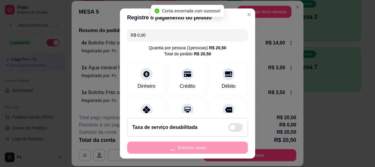
scroll to position [0, 0]
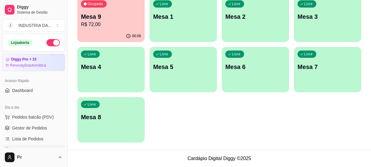
click at [111, 27] on p "R$ 72,00" at bounding box center [111, 24] width 60 height 7
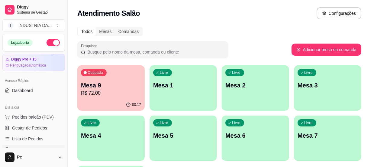
click at [106, 124] on div "Livre Mesa 4" at bounding box center [110, 134] width 67 height 38
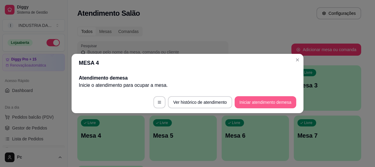
click at [262, 100] on button "Iniciar atendimento de mesa" at bounding box center [266, 102] width 62 height 12
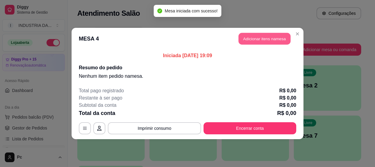
click at [260, 41] on button "Adicionar itens na mesa" at bounding box center [264, 39] width 52 height 12
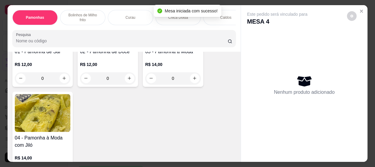
scroll to position [55, 0]
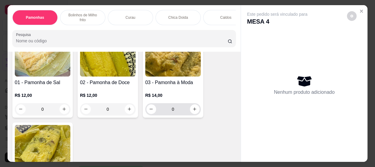
click at [175, 114] on input "0" at bounding box center [173, 109] width 34 height 12
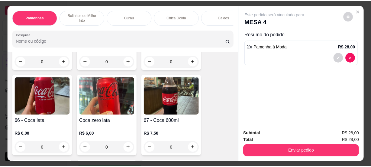
scroll to position [933, 0]
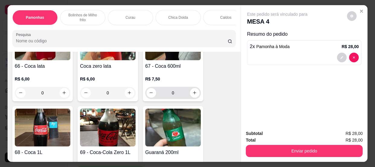
type input "2"
click at [177, 93] on input "0" at bounding box center [173, 93] width 34 height 12
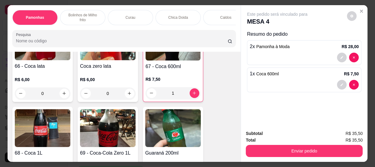
type input "1"
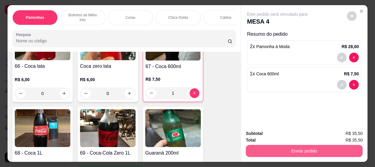
click at [305, 154] on button "Enviar pedido" at bounding box center [304, 151] width 117 height 12
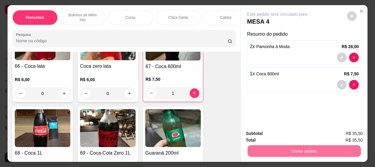
click at [351, 132] on button "Enviar pedido" at bounding box center [347, 133] width 34 height 11
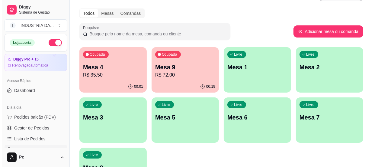
scroll to position [27, 0]
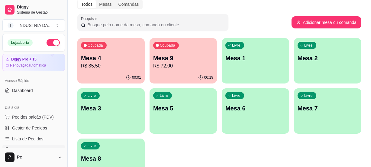
click at [188, 66] on p "R$ 72,00" at bounding box center [183, 65] width 60 height 7
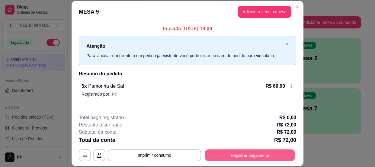
click at [257, 150] on button "Registrar pagamento" at bounding box center [250, 155] width 90 height 12
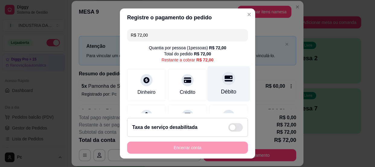
click at [214, 73] on div "Débito" at bounding box center [228, 83] width 43 height 35
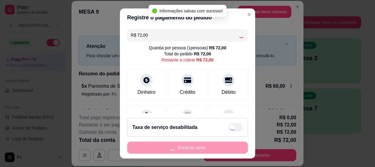
type input "R$ 0,00"
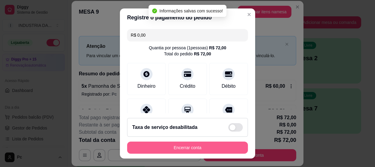
click at [185, 148] on button "Encerrar conta" at bounding box center [187, 147] width 121 height 12
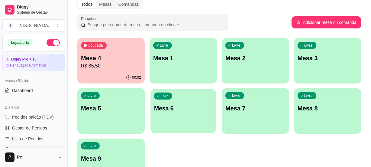
click at [177, 104] on p "Mesa 6" at bounding box center [183, 108] width 58 height 8
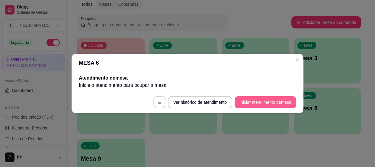
click at [281, 103] on button "Iniciar atendimento de mesa" at bounding box center [266, 102] width 62 height 12
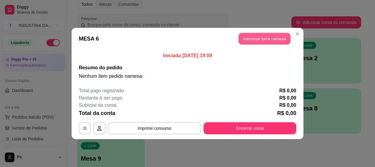
click at [258, 45] on header "MESA 6 Adicionar itens na mesa" at bounding box center [188, 39] width 232 height 22
click at [258, 38] on button "Adicionar itens na mesa" at bounding box center [264, 39] width 52 height 12
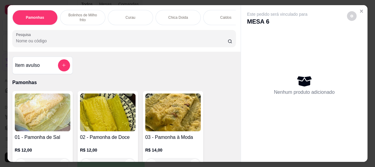
scroll to position [82, 0]
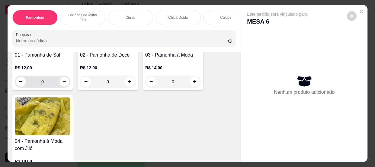
click at [62, 84] on icon "increase-product-quantity" at bounding box center [64, 81] width 5 height 5
type input "1"
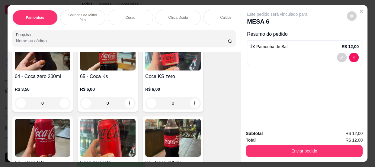
scroll to position [851, 0]
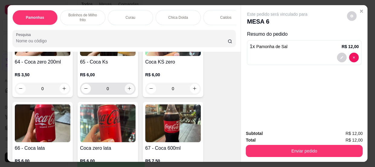
click at [127, 88] on icon "increase-product-quantity" at bounding box center [129, 88] width 5 height 5
type input "1"
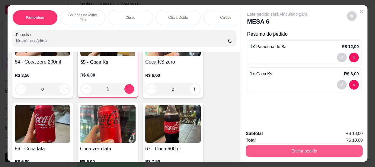
click at [277, 149] on button "Enviar pedido" at bounding box center [304, 151] width 117 height 12
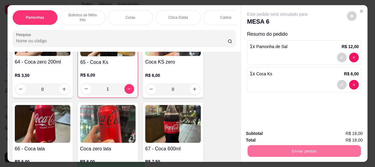
click at [336, 134] on button "Enviar pedido" at bounding box center [347, 133] width 34 height 11
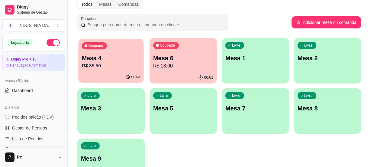
click at [116, 63] on p "R$ 35,50" at bounding box center [111, 65] width 58 height 7
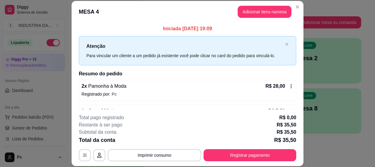
scroll to position [18, 0]
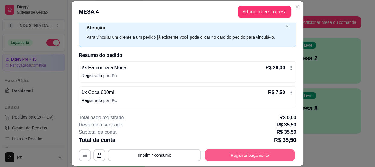
click at [258, 151] on button "Registrar pagamento" at bounding box center [250, 155] width 90 height 12
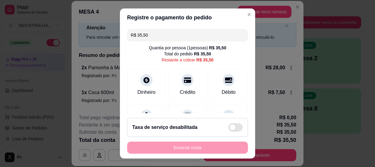
click at [238, 83] on div "R$ 35,50 Quantia por pessoa ( 1 pessoas) R$ 35,50 Total do pedido R$ 35,50 Rest…" at bounding box center [187, 70] width 135 height 87
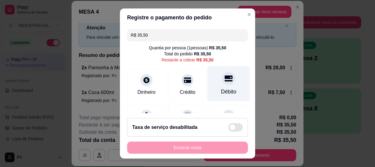
click at [221, 85] on div "Débito" at bounding box center [228, 83] width 43 height 35
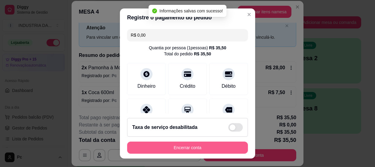
type input "R$ 0,00"
click at [206, 148] on button "Encerrar conta" at bounding box center [187, 147] width 121 height 12
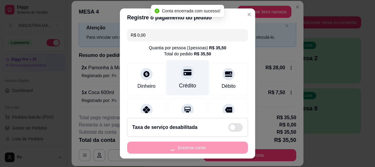
scroll to position [0, 0]
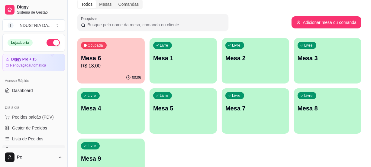
click at [316, 107] on p "Mesa 8" at bounding box center [327, 108] width 60 height 8
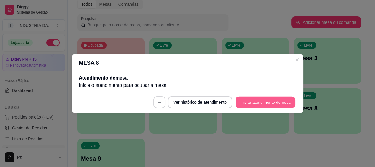
click at [262, 106] on button "Iniciar atendimento de mesa" at bounding box center [265, 102] width 60 height 12
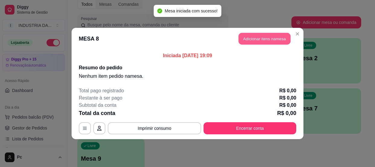
click at [254, 37] on button "Adicionar itens na mesa" at bounding box center [264, 39] width 52 height 12
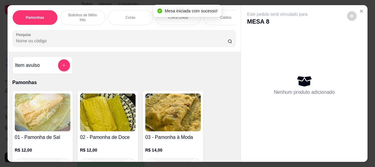
scroll to position [27, 0]
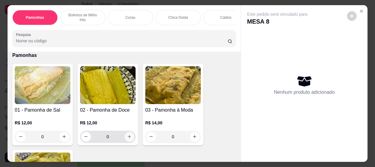
click at [127, 138] on icon "increase-product-quantity" at bounding box center [129, 136] width 5 height 5
type input "1"
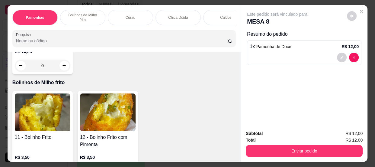
scroll to position [302, 0]
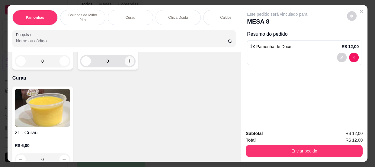
click at [126, 66] on button "increase-product-quantity" at bounding box center [130, 61] width 10 height 10
type input "1"
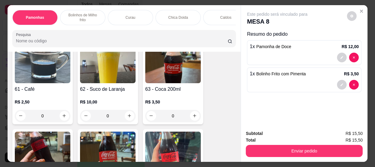
scroll to position [741, 0]
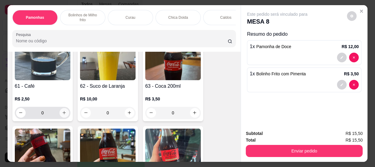
click at [63, 117] on button "increase-product-quantity" at bounding box center [64, 113] width 10 height 10
type input "1"
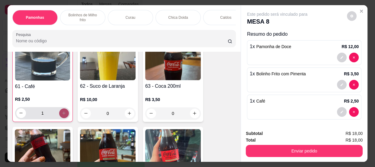
scroll to position [742, 0]
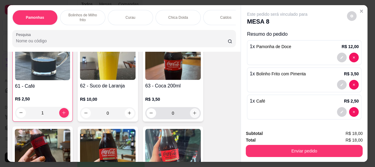
click at [194, 115] on icon "increase-product-quantity" at bounding box center [194, 112] width 5 height 5
type input "1"
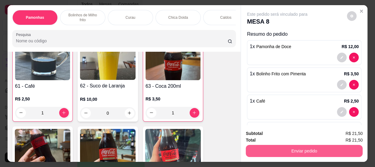
click at [292, 148] on button "Enviar pedido" at bounding box center [304, 151] width 117 height 12
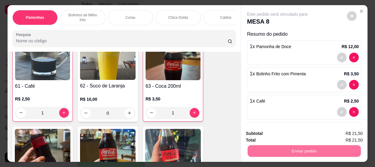
click at [344, 135] on button "Enviar pedido" at bounding box center [347, 133] width 33 height 11
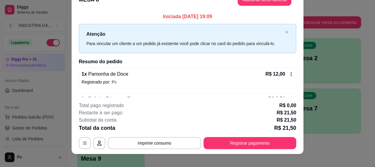
scroll to position [18, 0]
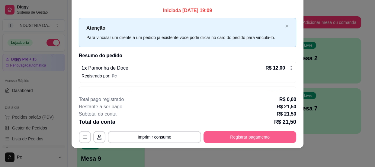
click at [271, 136] on button "Registrar pagamento" at bounding box center [249, 137] width 93 height 12
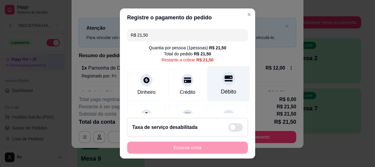
click at [211, 84] on div "Débito" at bounding box center [228, 83] width 43 height 35
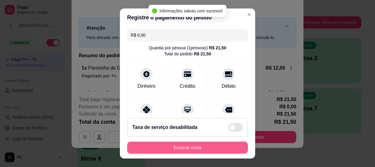
type input "R$ 0,00"
click at [206, 145] on button "Encerrar conta" at bounding box center [187, 148] width 117 height 12
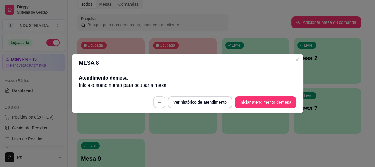
scroll to position [0, 0]
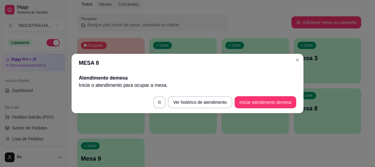
click at [300, 63] on header "MESA 8" at bounding box center [188, 63] width 232 height 18
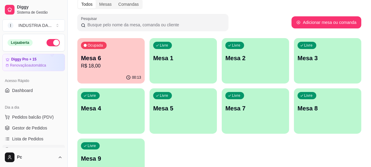
click at [100, 65] on p "R$ 18,00" at bounding box center [111, 65] width 60 height 7
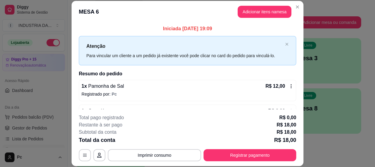
scroll to position [18, 0]
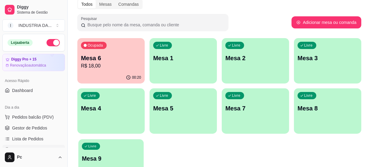
click at [117, 158] on p "Mesa 9" at bounding box center [111, 158] width 58 height 8
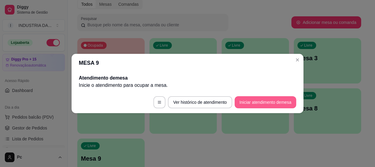
click at [270, 104] on button "Iniciar atendimento de mesa" at bounding box center [266, 102] width 62 height 12
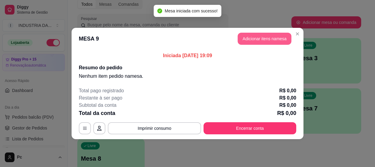
click at [257, 41] on button "Adicionar itens na mesa" at bounding box center [265, 39] width 54 height 12
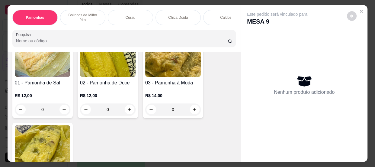
scroll to position [55, 0]
click at [176, 111] on input "0" at bounding box center [173, 109] width 34 height 12
click at [45, 109] on input "0" at bounding box center [43, 109] width 34 height 12
click at [111, 111] on input "0" at bounding box center [108, 109] width 34 height 12
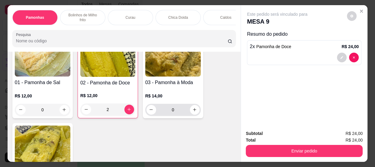
type input "2"
click at [178, 109] on input "0" at bounding box center [173, 110] width 34 height 12
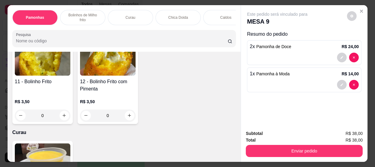
scroll to position [274, 0]
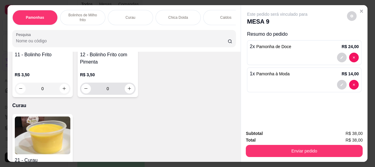
type input "1"
click at [112, 93] on input "0" at bounding box center [108, 88] width 34 height 12
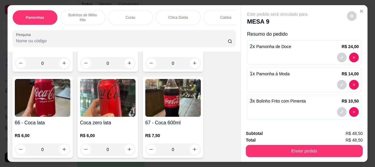
scroll to position [878, 0]
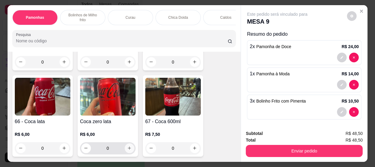
type input "3"
click at [127, 148] on icon "increase-product-quantity" at bounding box center [129, 148] width 5 height 5
type input "1"
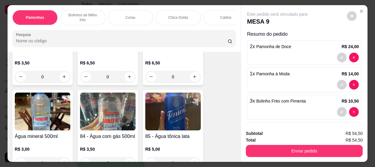
scroll to position [1400, 0]
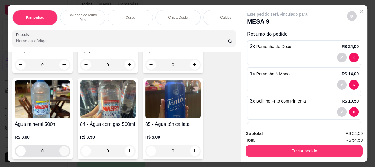
click at [63, 150] on icon "increase-product-quantity" at bounding box center [64, 150] width 5 height 5
type input "1"
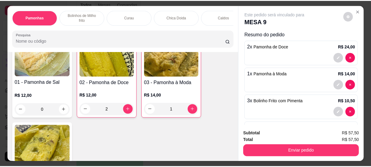
scroll to position [0, 0]
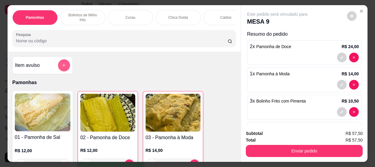
click at [63, 66] on icon "add-separate-item" at bounding box center [64, 65] width 5 height 5
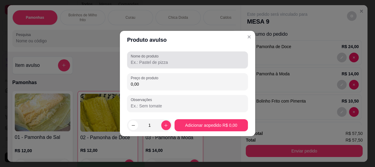
click at [144, 58] on label "Nome do produto" at bounding box center [146, 55] width 30 height 5
click at [144, 59] on input "Nome do produto" at bounding box center [188, 62] width 114 height 6
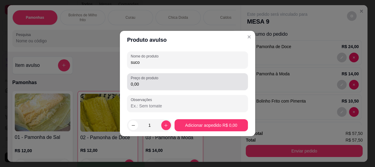
type input "suco"
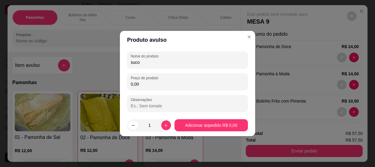
click at [148, 81] on input "0,00" at bounding box center [188, 84] width 114 height 6
type input "3,50"
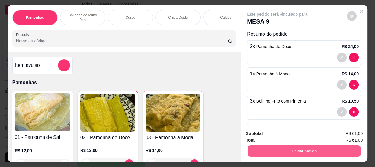
click at [280, 148] on button "Enviar pedido" at bounding box center [304, 151] width 113 height 12
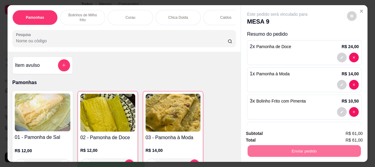
click at [352, 136] on button "Enviar pedido" at bounding box center [347, 133] width 33 height 11
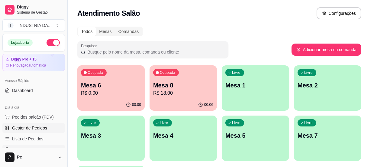
click at [31, 130] on span "Gestor de Pedidos" at bounding box center [29, 128] width 35 height 6
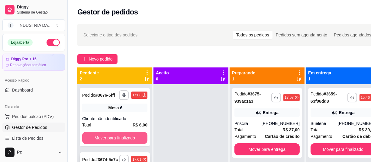
click at [121, 137] on button "Mover para finalizado" at bounding box center [114, 138] width 65 height 12
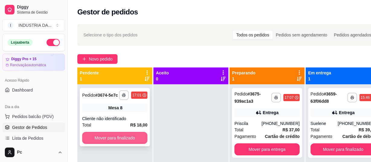
click at [119, 138] on button "Mover para finalizado" at bounding box center [114, 138] width 65 height 12
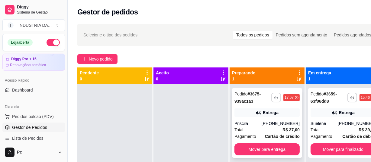
click at [277, 99] on rect "button" at bounding box center [276, 98] width 2 height 1
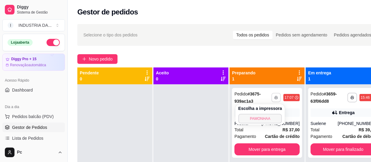
click at [265, 121] on button "PAMONHAA" at bounding box center [260, 119] width 44 height 10
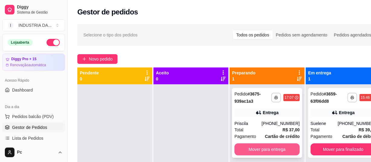
click at [278, 151] on button "Mover para entrega" at bounding box center [266, 150] width 65 height 12
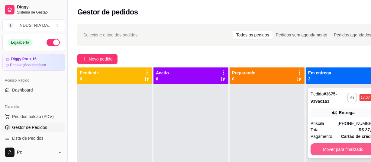
click at [325, 151] on button "Mover para finalizado" at bounding box center [342, 150] width 65 height 12
click at [329, 150] on button "Mover para finalizado" at bounding box center [342, 150] width 63 height 12
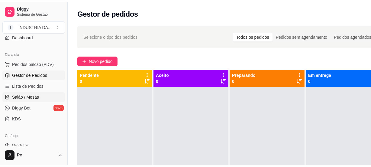
scroll to position [110, 0]
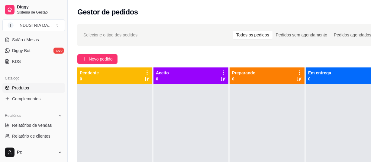
click at [31, 88] on link "Produtos" at bounding box center [33, 88] width 62 height 10
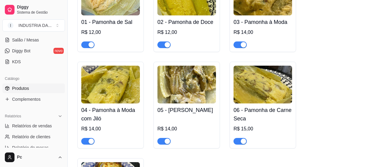
scroll to position [137, 0]
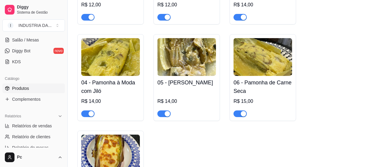
click at [163, 114] on button "button" at bounding box center [163, 113] width 13 height 7
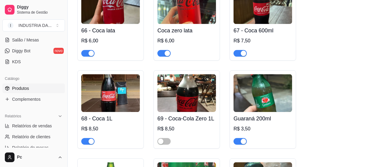
scroll to position [1262, 0]
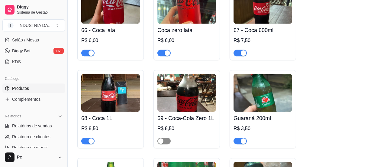
click at [161, 138] on div "button" at bounding box center [160, 140] width 5 height 5
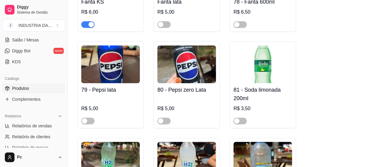
scroll to position [1756, 0]
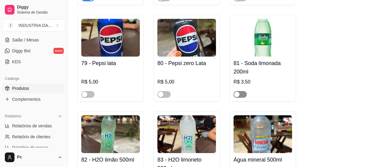
click at [240, 91] on span "button" at bounding box center [239, 94] width 13 height 7
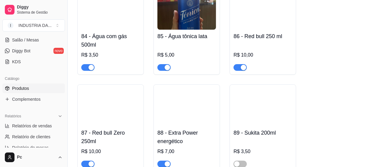
scroll to position [2058, 0]
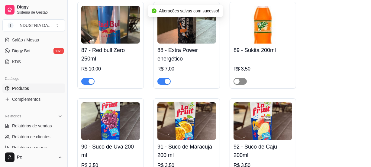
click at [246, 78] on span "button" at bounding box center [239, 81] width 13 height 7
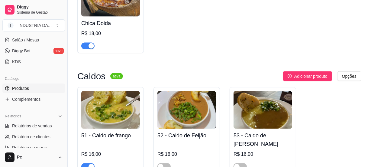
scroll to position [768, 0]
